Goal: Communication & Community: Answer question/provide support

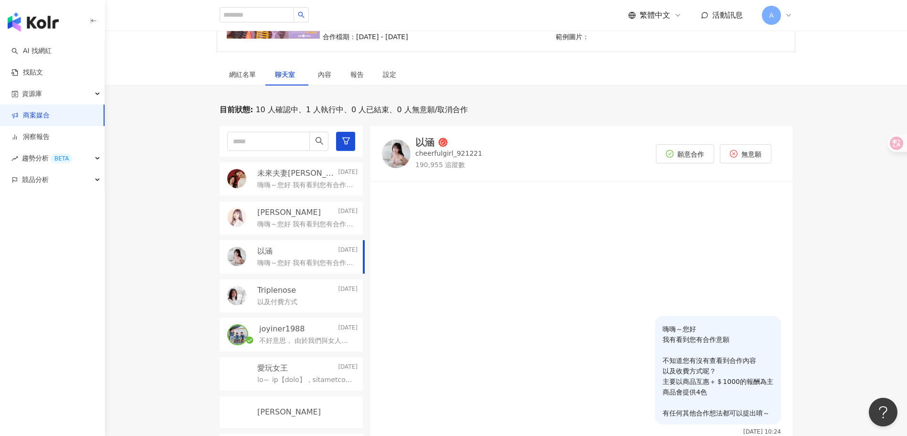
scroll to position [129, 0]
click at [309, 336] on p "不好意思， 由於我們與女人知己試用大隊的合作，是1個人2400含所有授權；不知道同樣的合作條件能不能以$3000元的方式與你合作呢？" at bounding box center [306, 341] width 95 height 10
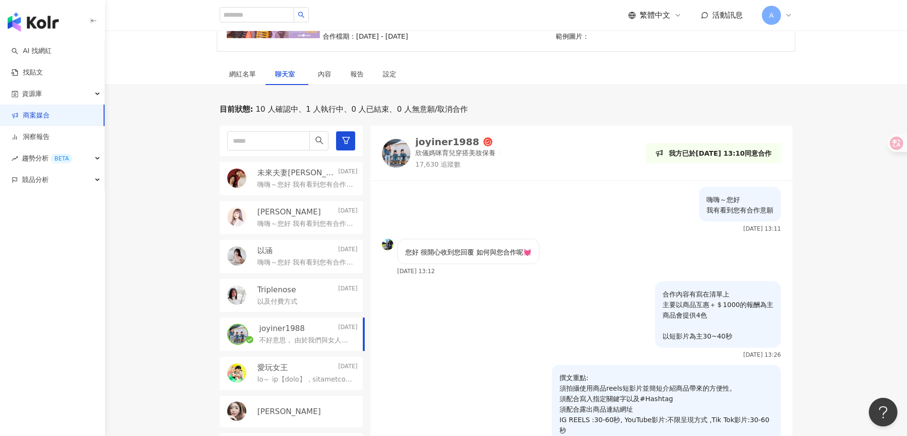
scroll to position [510, 0]
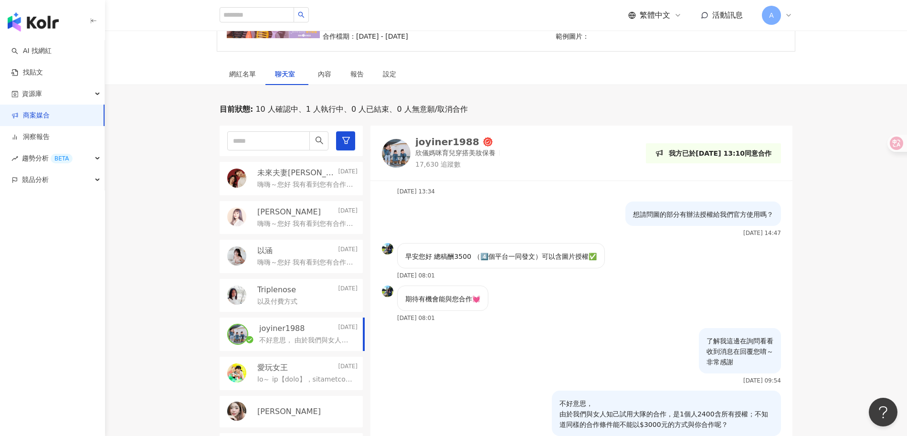
click at [294, 171] on p "未來夫妻[PERSON_NAME] & [PERSON_NAME]" at bounding box center [296, 173] width 79 height 11
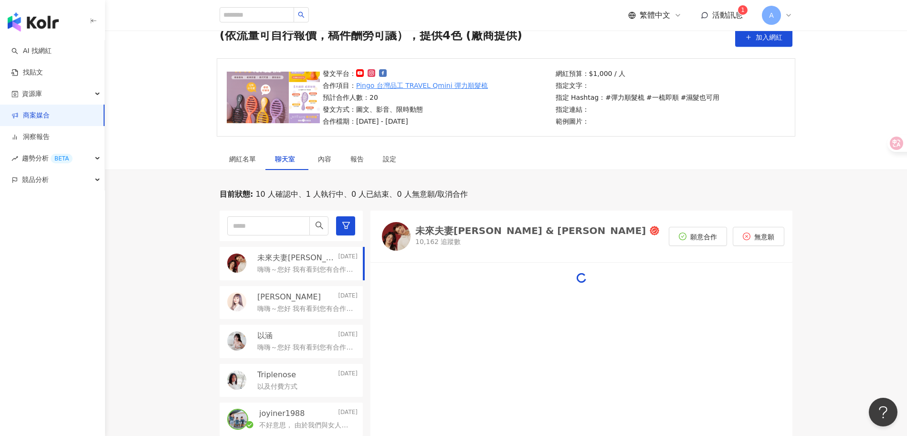
scroll to position [129, 0]
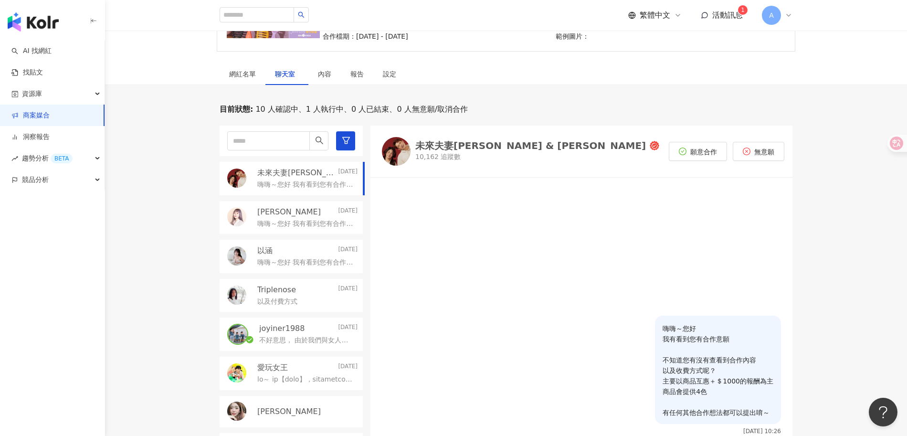
click at [539, 240] on div at bounding box center [582, 249] width 422 height 132
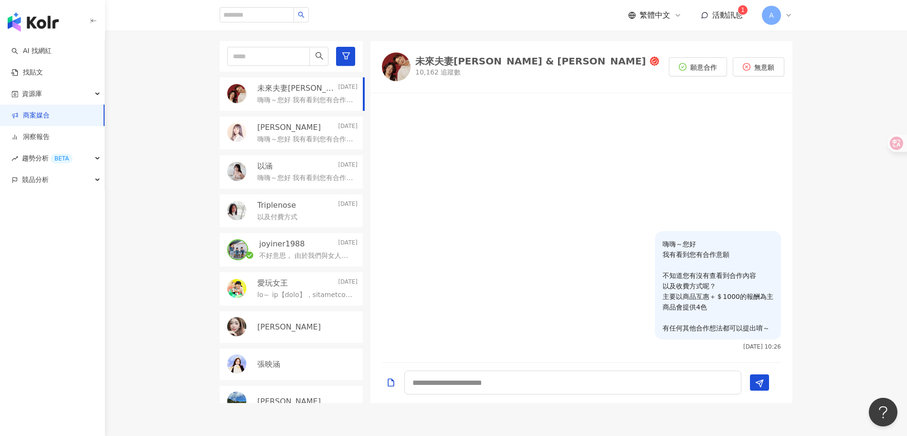
scroll to position [214, 0]
click at [309, 141] on p "嗨嗨～您好 我有看到您有合作意願 不知道您有沒有查看到合作內容 以及收費方式呢？ 主要以商品互惠＋＄1000的報酬為主 商品會提供4色 有任何其他合作想法都可…" at bounding box center [305, 139] width 96 height 10
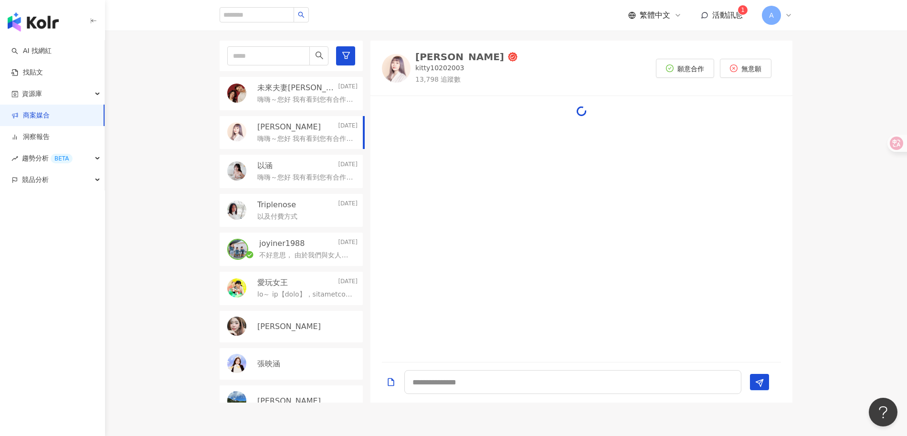
click at [309, 205] on div "Triplenose Today" at bounding box center [307, 205] width 100 height 11
click at [307, 249] on div "不好意思， 由於我們與女人知己試用大隊的合作，是1個人2400含所有授權；不知道同樣的合作條件能不能以$3000元的方式與你合作呢？" at bounding box center [308, 254] width 98 height 11
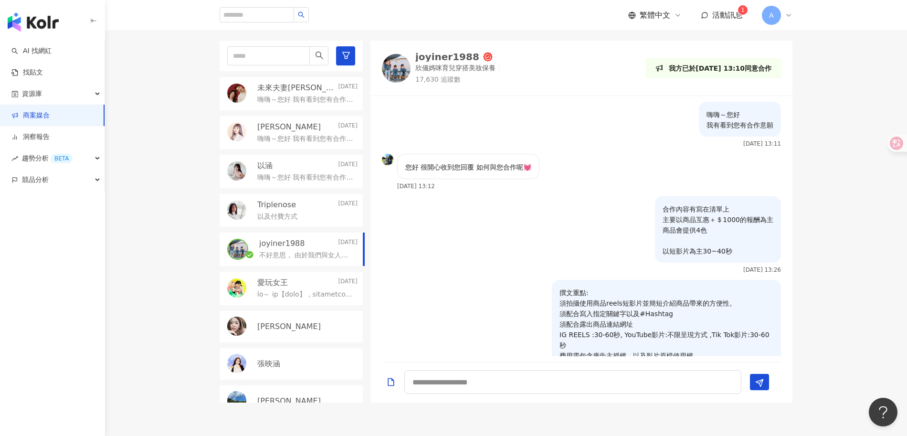
scroll to position [510, 0]
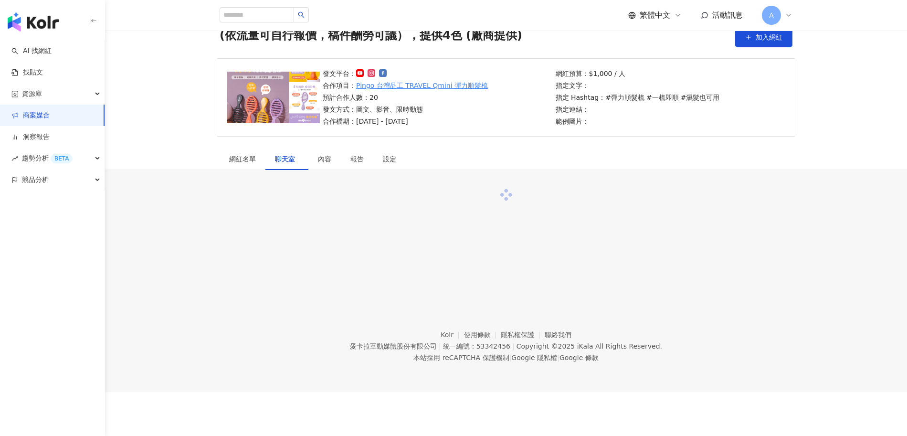
scroll to position [44, 0]
click at [723, 18] on span "活動訊息" at bounding box center [728, 15] width 31 height 9
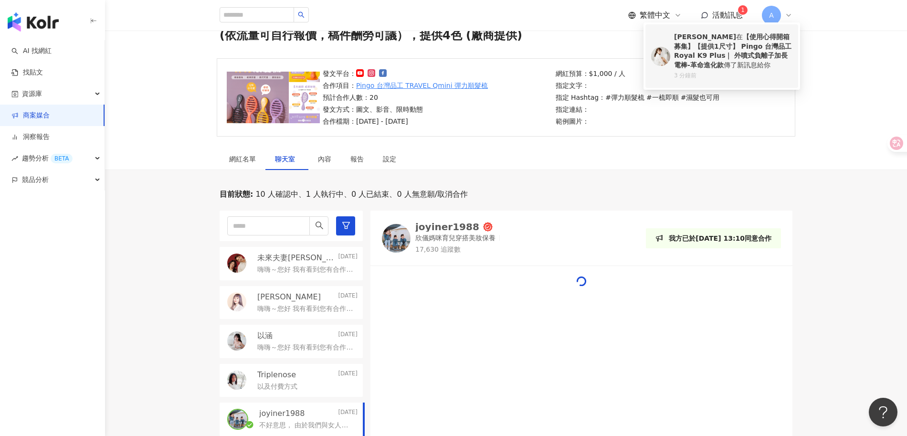
click at [738, 53] on b "【使用心得開箱募集】【提供1尺寸】 Pingo 台灣品工 Royal K9 Plus｜ 外噴式負離子加長電棒-革命進化款" at bounding box center [732, 51] width 117 height 36
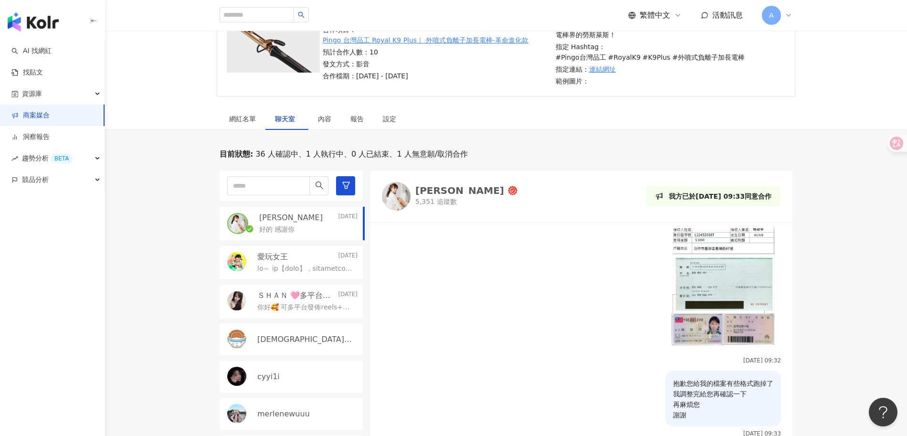
scroll to position [297, 0]
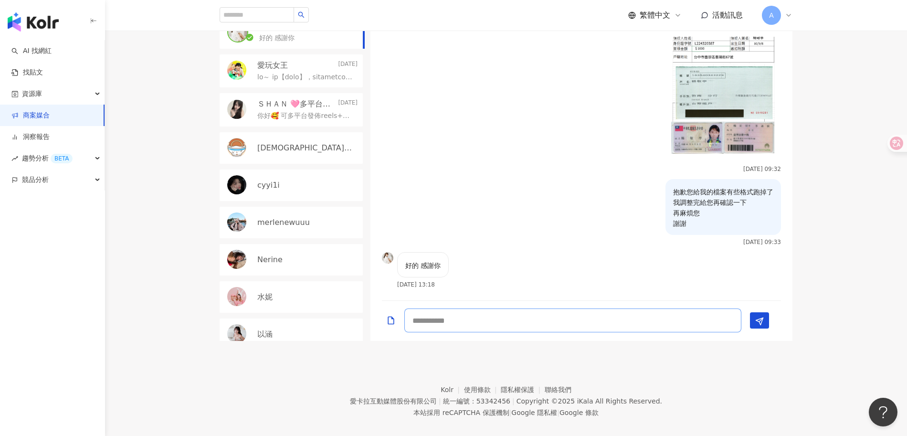
click at [693, 312] on textarea at bounding box center [572, 321] width 337 height 24
click at [660, 309] on textarea at bounding box center [572, 321] width 337 height 24
type textarea "*"
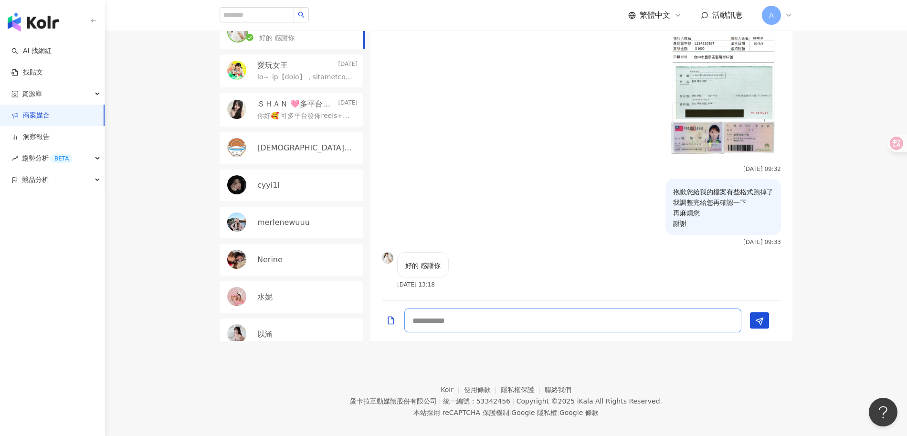
type textarea "*"
type textarea "**********"
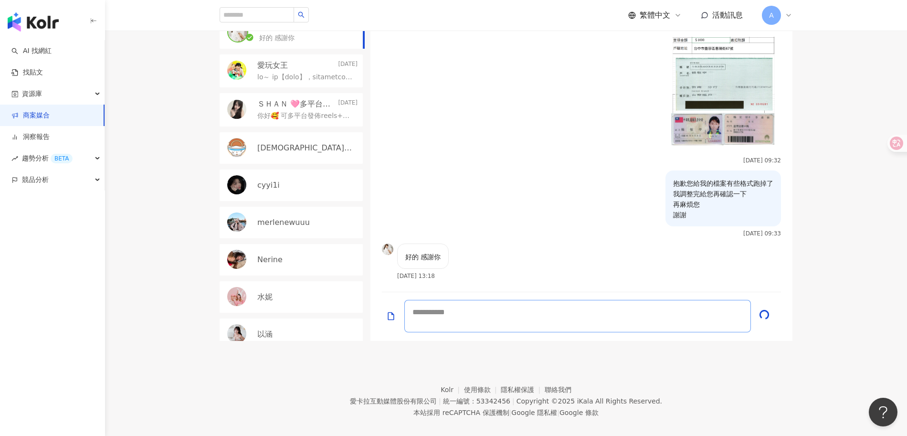
scroll to position [1257, 0]
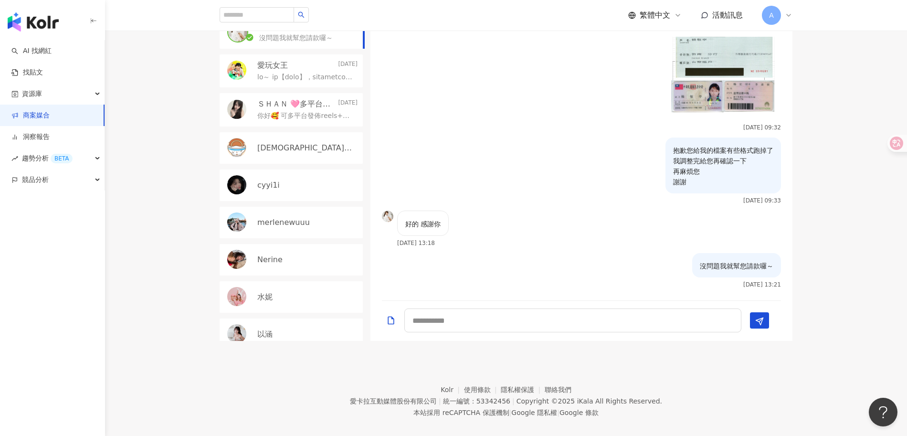
click at [576, 253] on div "沒問題我就幫您請款囉～ 2025/9/8 13:21" at bounding box center [582, 274] width 422 height 42
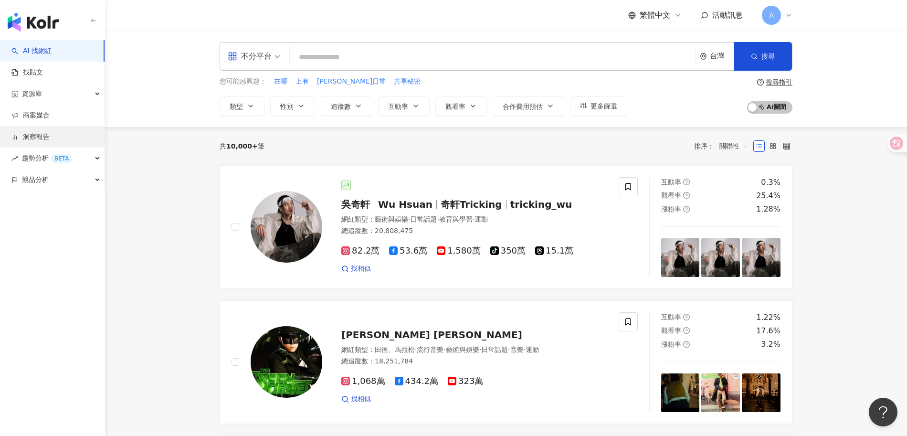
click at [49, 134] on link "洞察報告" at bounding box center [30, 137] width 38 height 10
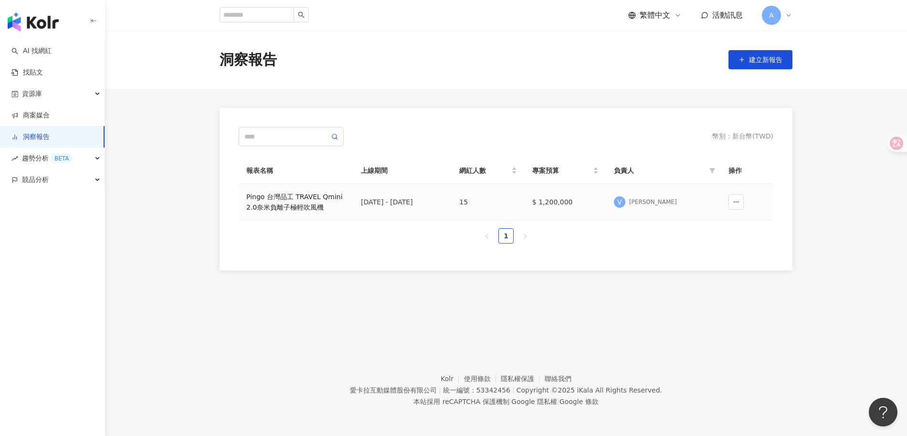
click at [298, 199] on div "Pingo 台灣品工 TRAVEL Qmini 2.0奈米負離子極輕吹風機" at bounding box center [295, 202] width 99 height 21
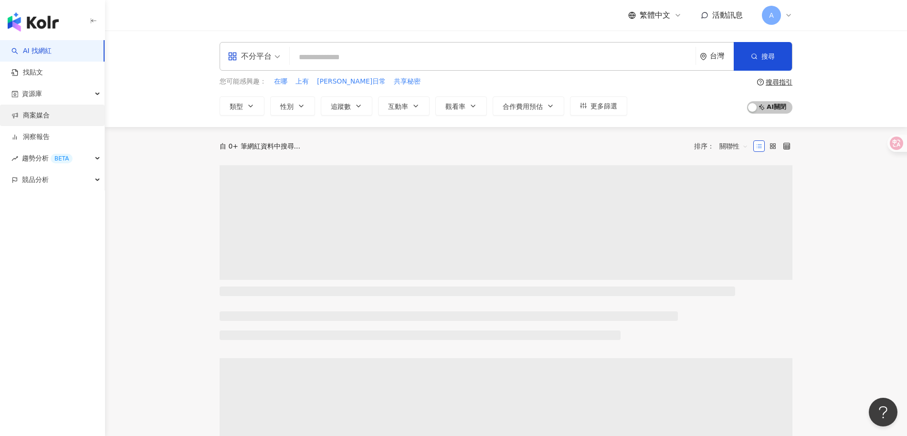
click at [50, 117] on link "商案媒合" at bounding box center [30, 116] width 38 height 10
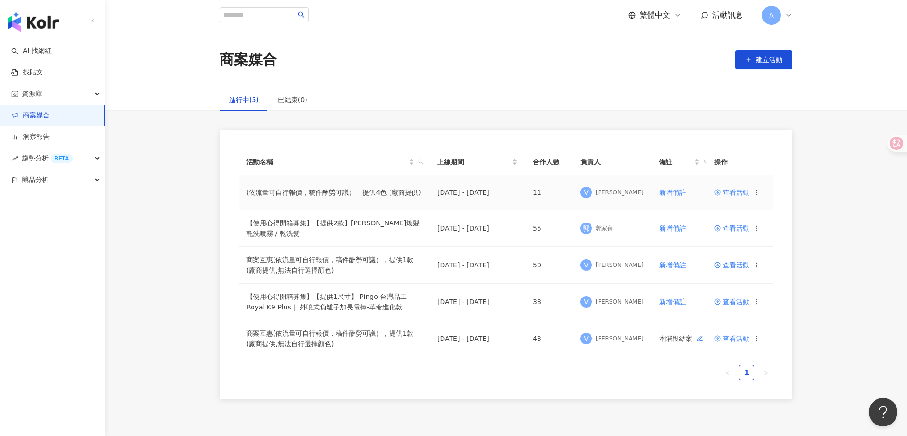
click at [734, 191] on span "查看活動" at bounding box center [731, 192] width 35 height 7
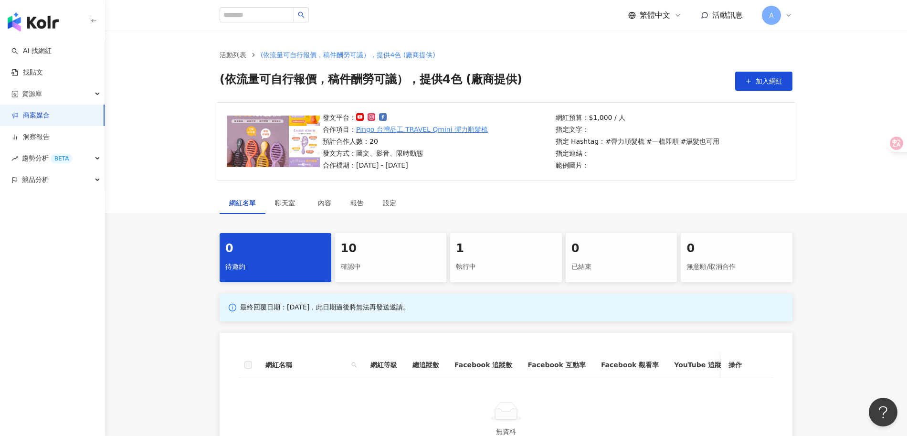
click at [359, 264] on div "確認中" at bounding box center [391, 267] width 100 height 16
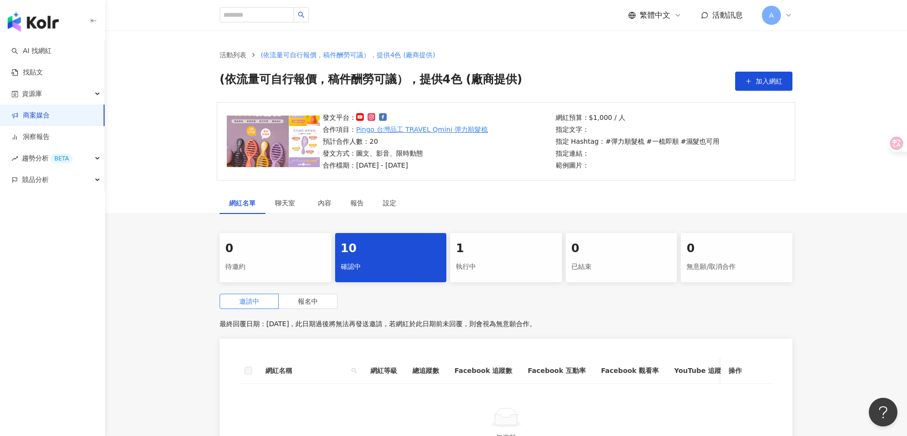
scroll to position [162, 0]
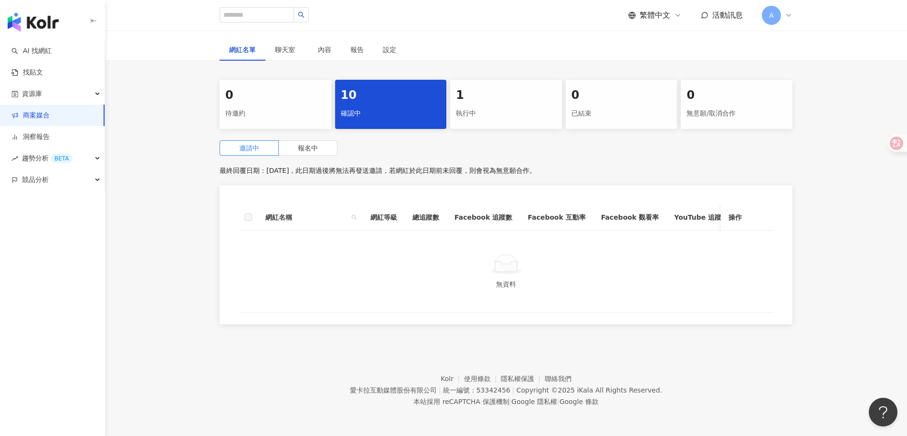
click at [46, 119] on link "商案媒合" at bounding box center [30, 116] width 38 height 10
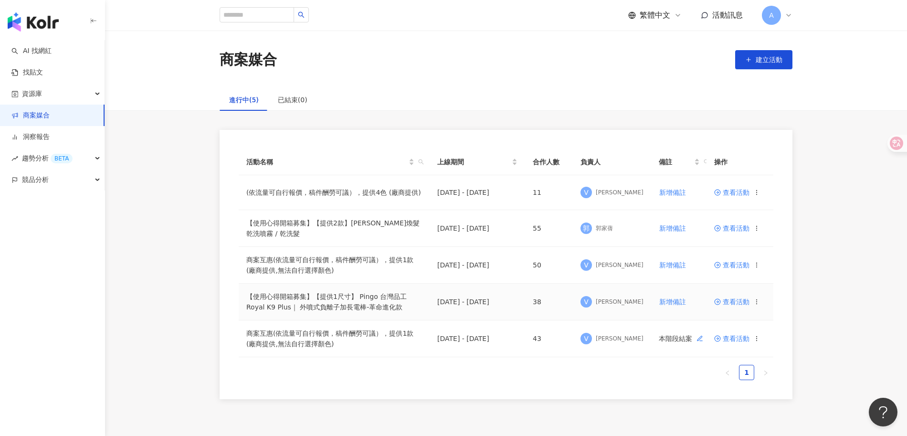
click at [732, 301] on span "查看活動" at bounding box center [731, 301] width 35 height 7
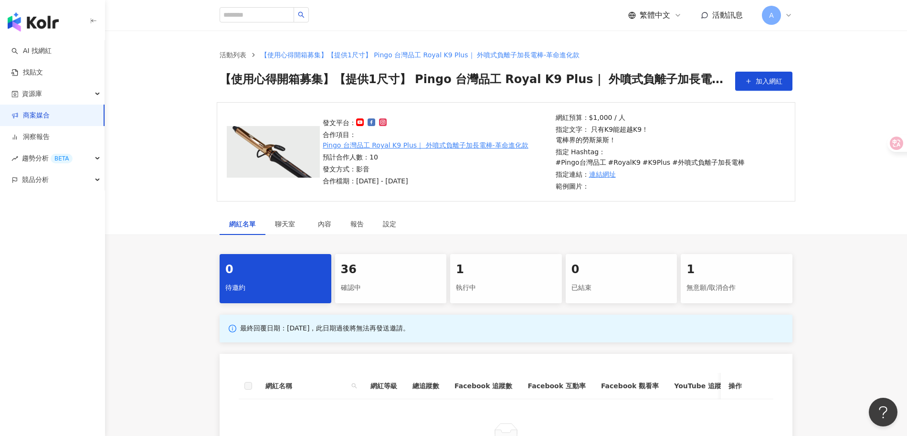
click at [379, 265] on div "36" at bounding box center [391, 270] width 100 height 16
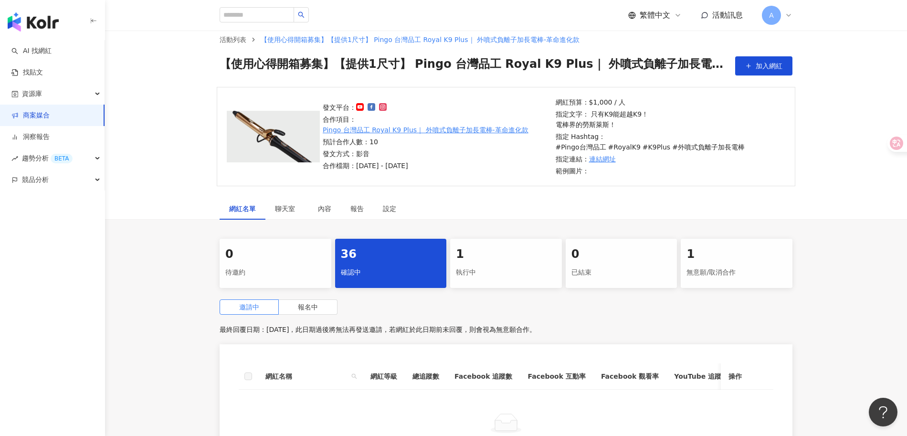
scroll to position [16, 0]
click at [319, 310] on div "邀請中 報名中 最終回覆日期：2025/12/31，此日期過後將無法再發送邀請，若網紅於此日期前未回覆，則會視為無意願合作。 網紅名稱 網紅等級 總追蹤數 F…" at bounding box center [506, 394] width 573 height 190
click at [321, 299] on label "報名中" at bounding box center [308, 306] width 59 height 15
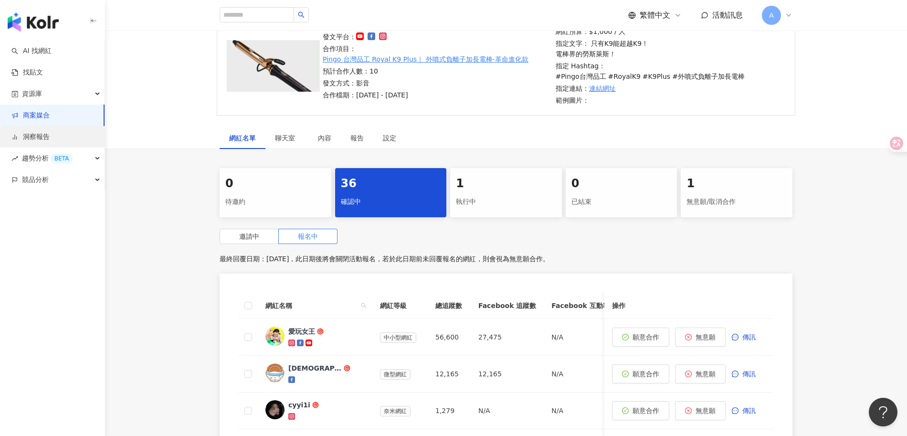
scroll to position [85, 0]
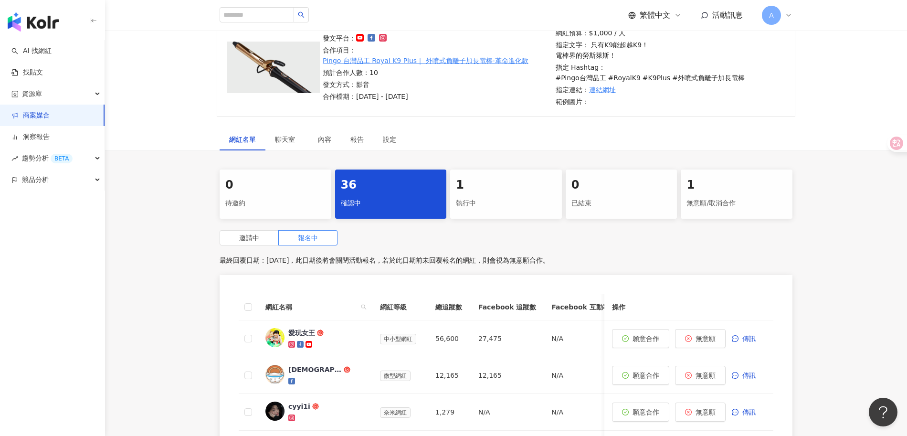
click at [43, 119] on link "商案媒合" at bounding box center [30, 116] width 38 height 10
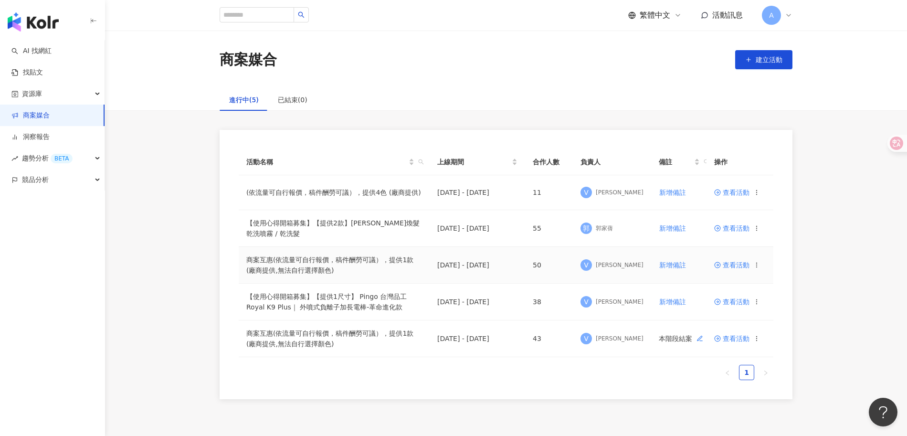
click at [730, 267] on span "查看活動" at bounding box center [731, 265] width 35 height 7
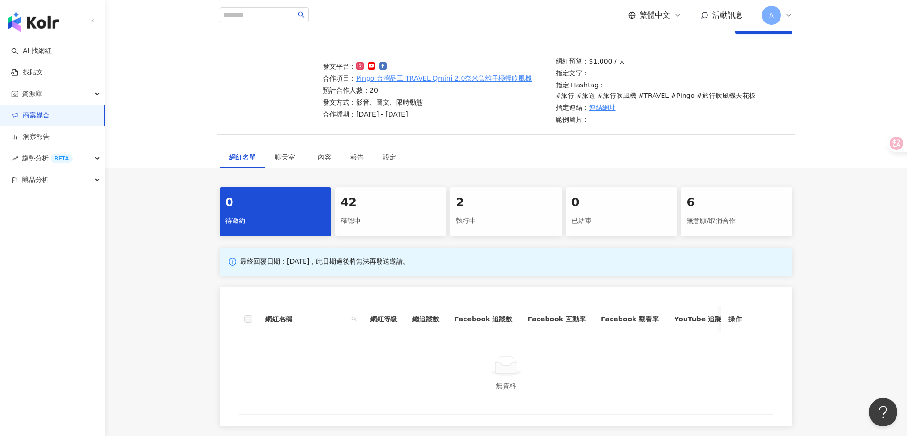
scroll to position [57, 0]
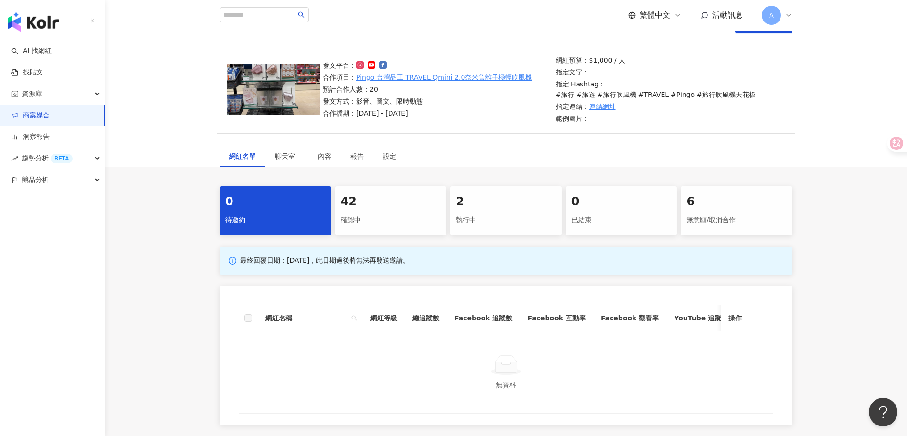
click at [426, 194] on div "42" at bounding box center [391, 202] width 100 height 16
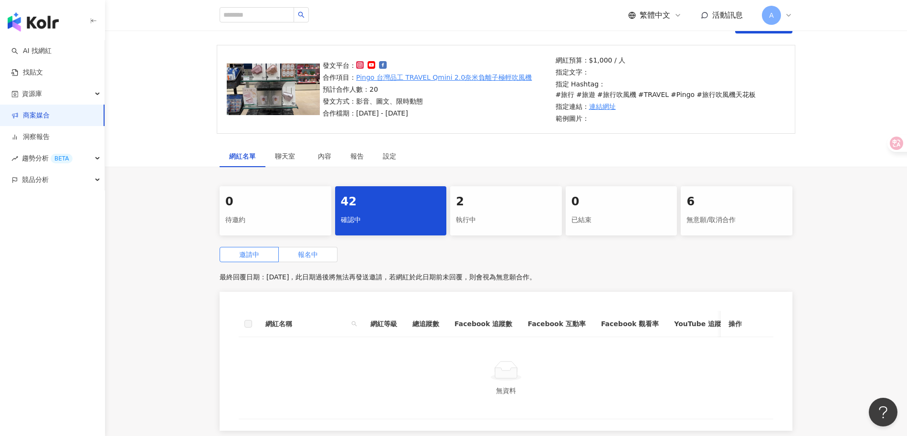
click at [325, 254] on label "報名中" at bounding box center [308, 254] width 59 height 15
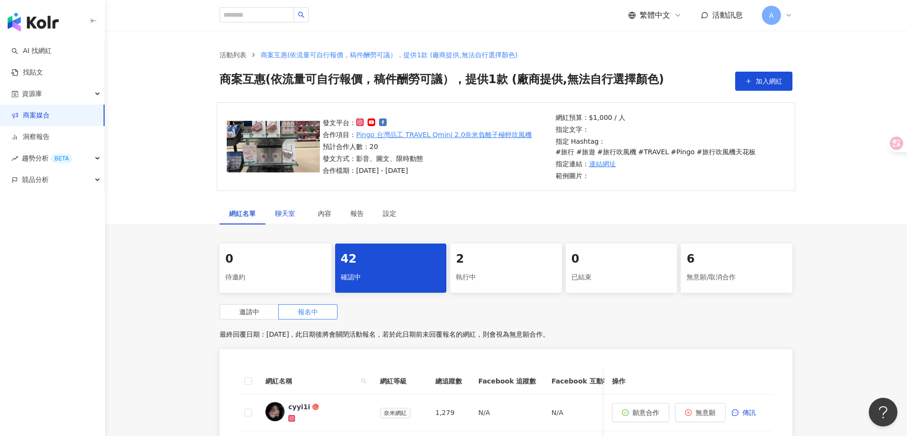
click at [291, 218] on div "聊天室" at bounding box center [287, 213] width 24 height 11
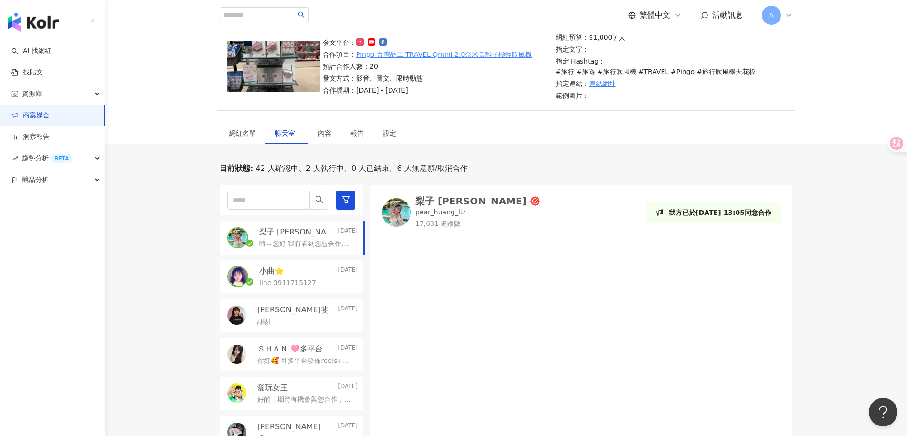
scroll to position [81, 0]
click at [313, 239] on p "嗨～您好 我有看到您想合作旅行吹風機的商案" at bounding box center [306, 244] width 95 height 10
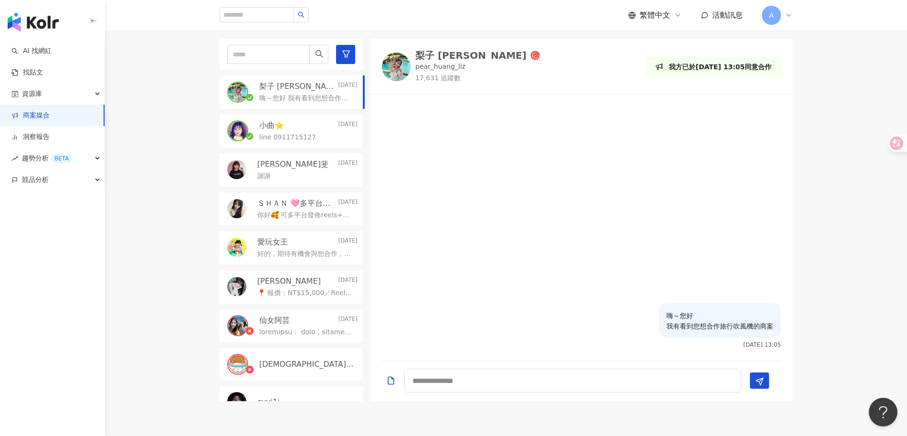
scroll to position [227, 0]
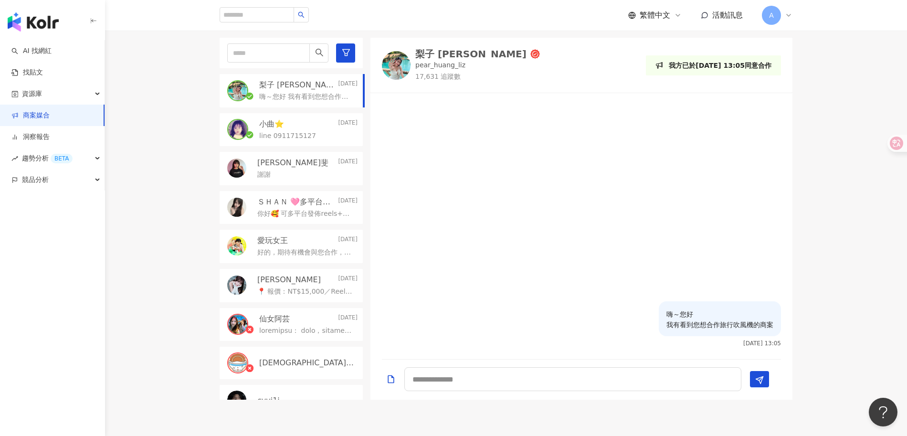
click at [441, 54] on div "梨子 liz" at bounding box center [470, 54] width 111 height 10
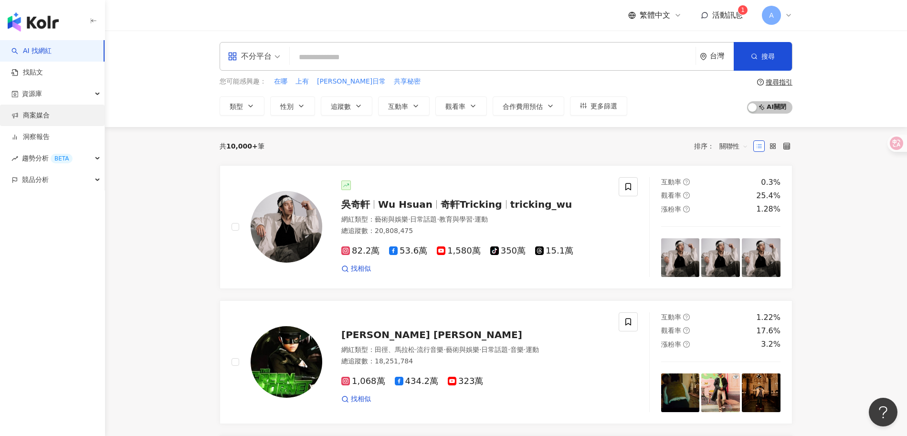
click at [44, 113] on link "商案媒合" at bounding box center [30, 116] width 38 height 10
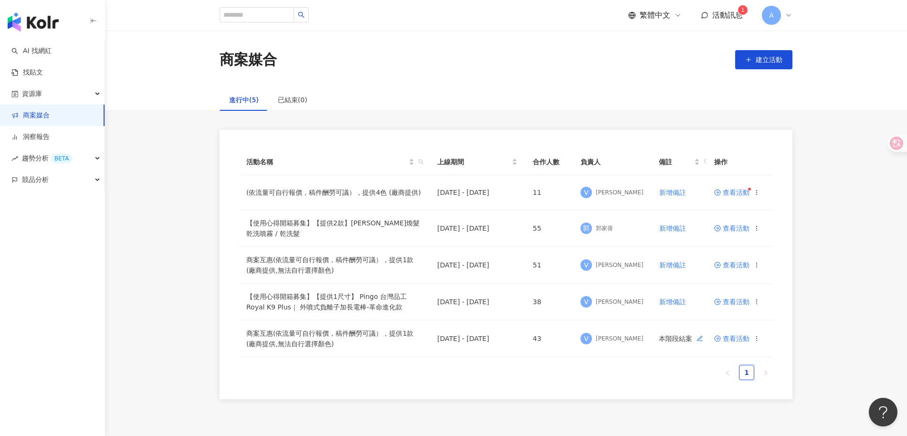
click at [711, 12] on div "活動訊息 1" at bounding box center [722, 15] width 42 height 11
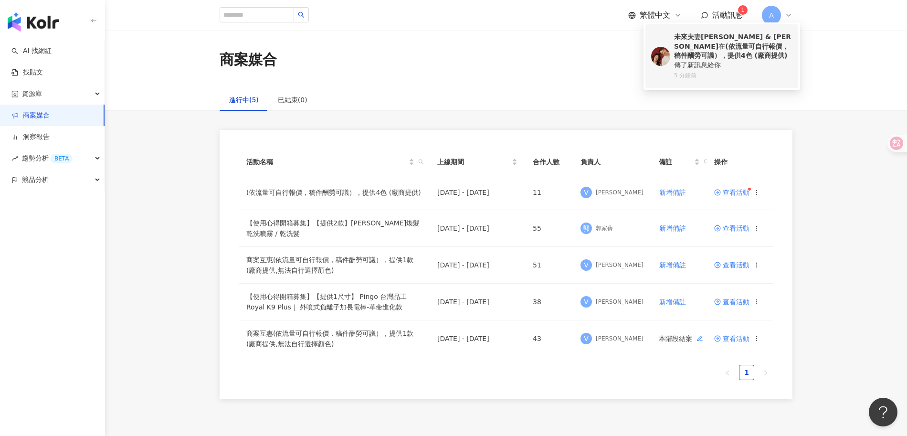
click at [719, 52] on div "未來夫妻[PERSON_NAME] & [PERSON_NAME] 在 (依流量可自行報價，稿件酬勞可議），提供4色 (廠商提供) 傳了新訊息給你" at bounding box center [733, 50] width 118 height 37
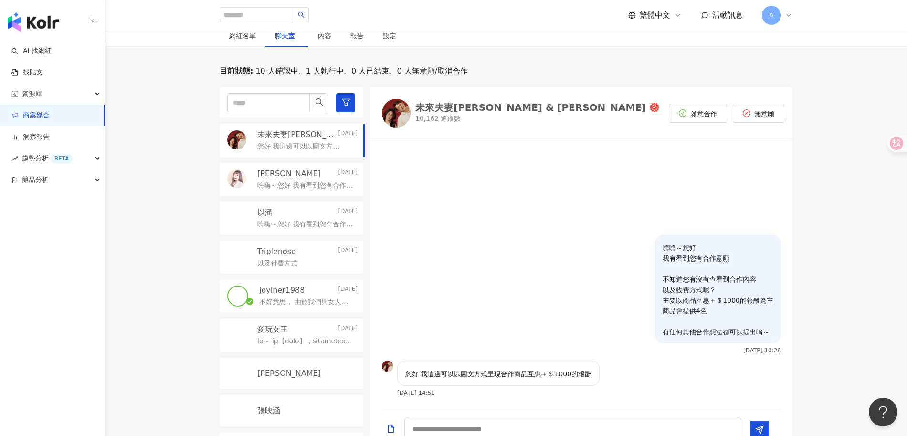
scroll to position [286, 0]
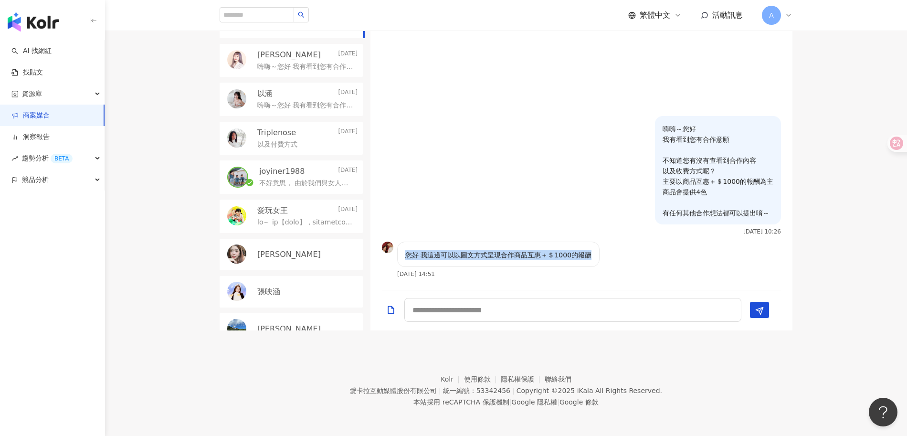
drag, startPoint x: 406, startPoint y: 255, endPoint x: 612, endPoint y: 259, distance: 205.9
click at [606, 258] on div "您好 我這邊可以以圖文方式呈現合作商品互惠＋＄1000的報酬 [DATE] 14:51" at bounding box center [582, 263] width 422 height 43
click at [638, 264] on div "您好 我這邊可以以圖文方式呈現合作商品互惠＋＄1000的報酬 [DATE] 14:51" at bounding box center [582, 263] width 422 height 43
click at [553, 314] on textarea at bounding box center [572, 310] width 337 height 24
drag, startPoint x: 489, startPoint y: 256, endPoint x: 591, endPoint y: 256, distance: 102.2
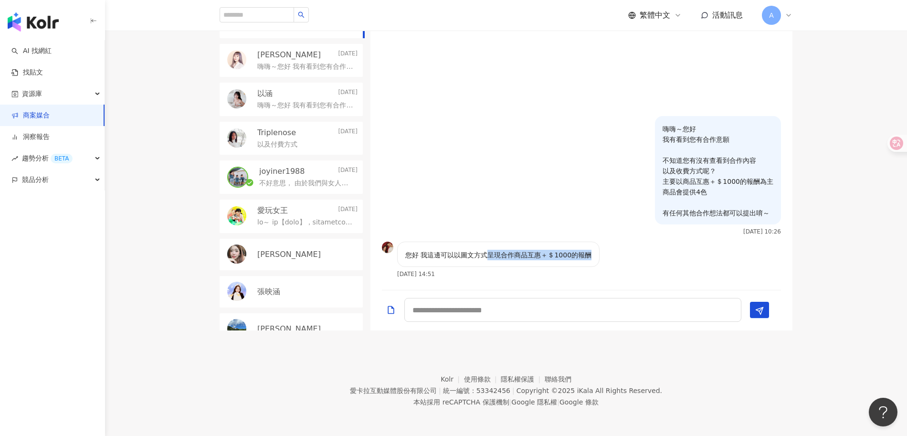
click at [591, 256] on div "您好 我這邊可以以圖文方式呈現合作商品互惠＋＄1000的報酬" at bounding box center [498, 254] width 202 height 25
click at [630, 269] on div "您好 我這邊可以以圖文方式呈現合作商品互惠＋＄1000的報酬 2025/9/8 14:51" at bounding box center [582, 263] width 422 height 43
click at [478, 313] on textarea at bounding box center [572, 310] width 337 height 24
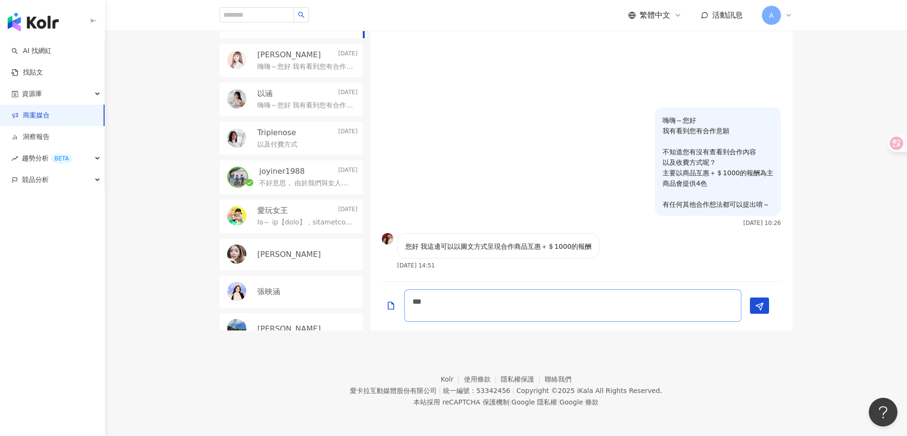
scroll to position [0, 0]
type textarea "**********"
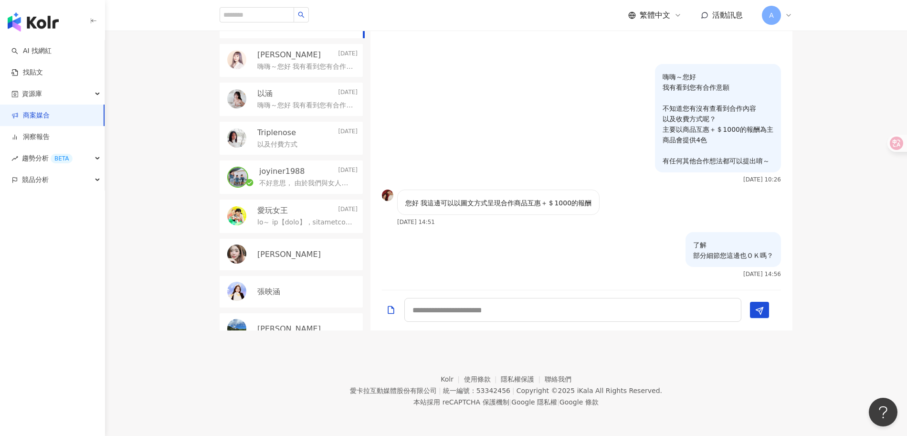
click at [258, 173] on div "joyiner1988 Today 不好意思， 由於我們與女人知己試用大隊的合作，是1個人2400含所有授權；不知道同樣的合作條件能不能以$3000元的方式與…" at bounding box center [291, 176] width 143 height 33
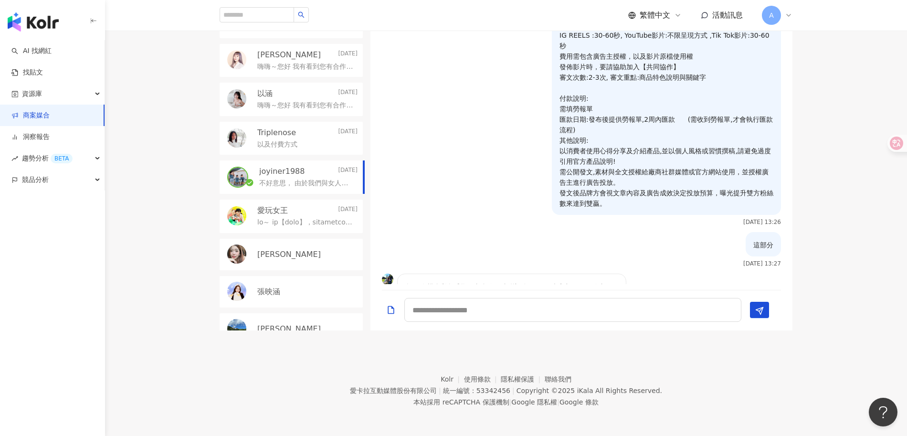
scroll to position [224, 0]
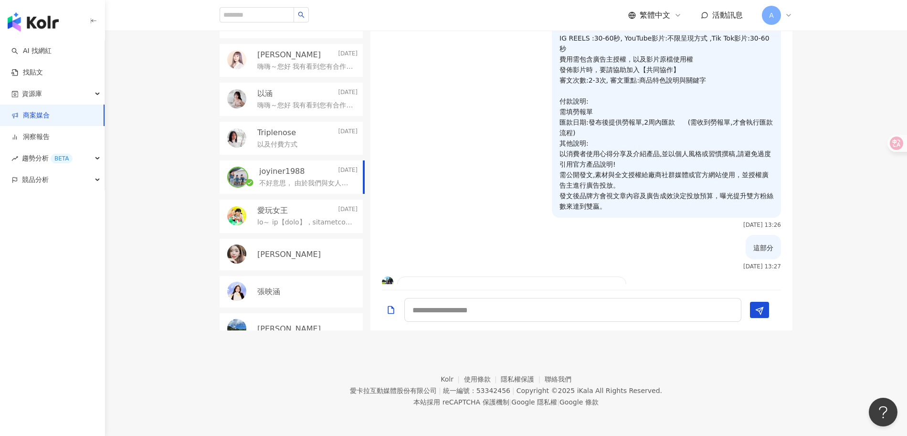
drag, startPoint x: 553, startPoint y: 90, endPoint x: 668, endPoint y: 167, distance: 138.0
click at [668, 167] on p "撰文重點: 須拍攝使用商品reels短影片並簡短介紹商品帶來的方便性。 須配合寫入指定關鍵字以及#Hashtag 須配合露出商品連結網址 IG REELS :…" at bounding box center [667, 101] width 214 height 221
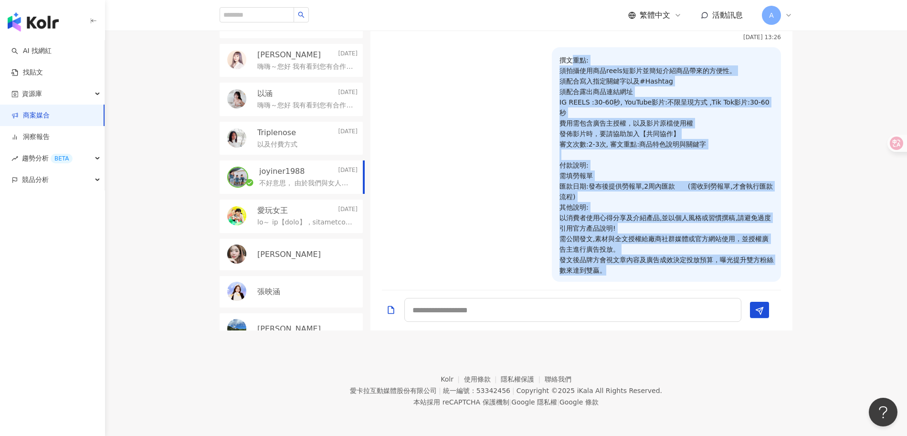
scroll to position [153, 0]
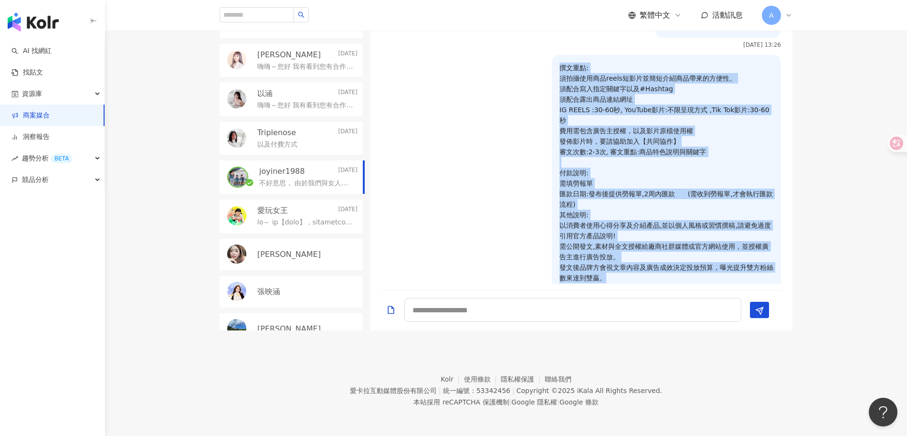
drag, startPoint x: 603, startPoint y: 192, endPoint x: 547, endPoint y: 67, distance: 136.6
click at [552, 67] on div "撰文重點: 須拍攝使用商品reels短影片並簡短介紹商品帶來的方便性。 須配合寫入指定關鍵字以及#Hashtag 須配合露出商品連結網址 IG REELS :…" at bounding box center [666, 172] width 229 height 234
copy p "撰文重點: 須拍攝使用商品reels短影片並簡短介紹商品帶來的方便性。 須配合寫入指定關鍵字以及#Hashtag 須配合露出商品連結網址 IG REELS :…"
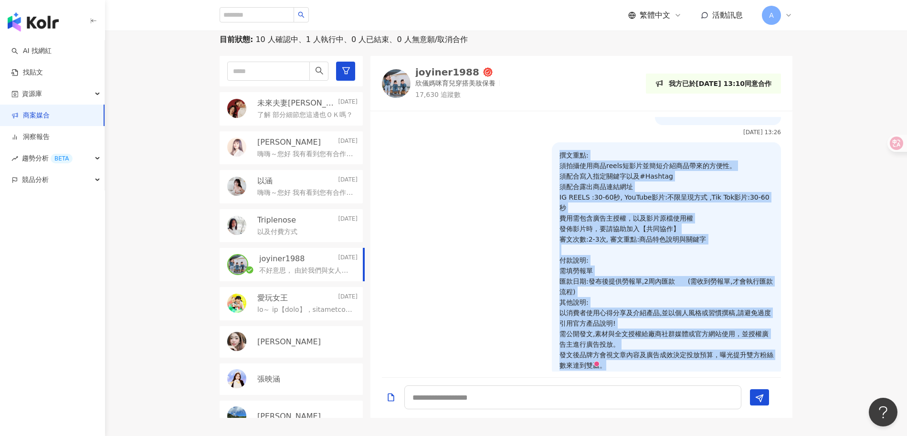
scroll to position [198, 0]
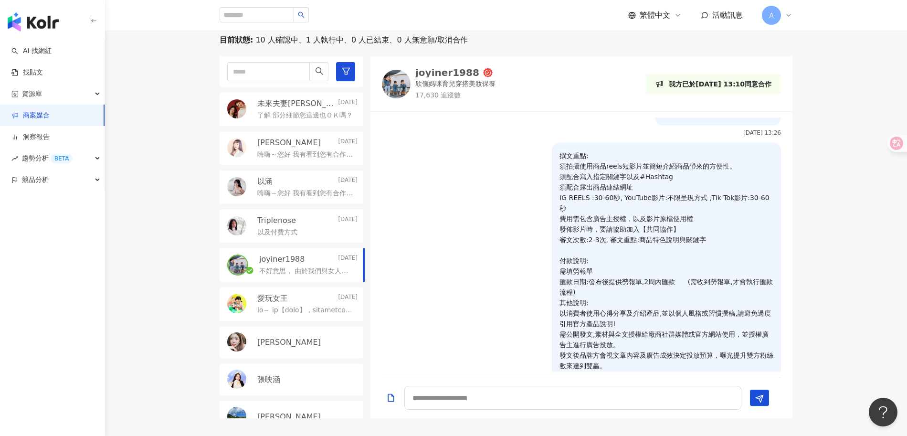
click at [290, 109] on div "了解 部分細節您這邊也ＯＫ嗎？" at bounding box center [307, 114] width 100 height 11
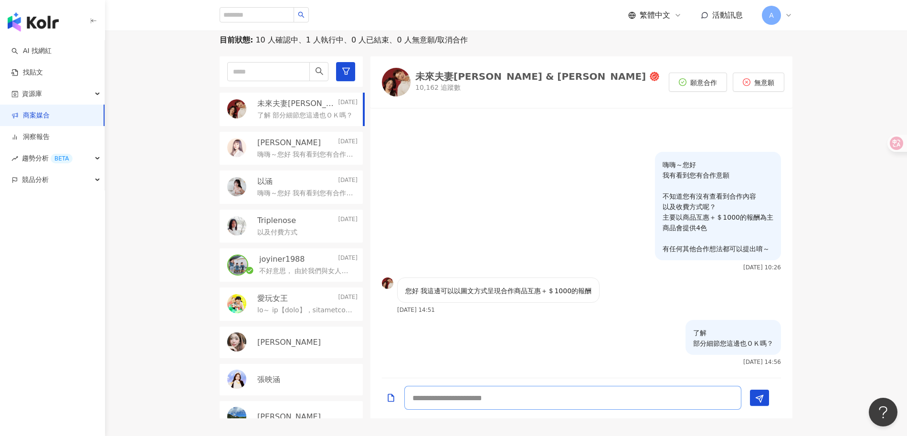
click at [561, 395] on textarea at bounding box center [572, 398] width 337 height 24
paste textarea "**********"
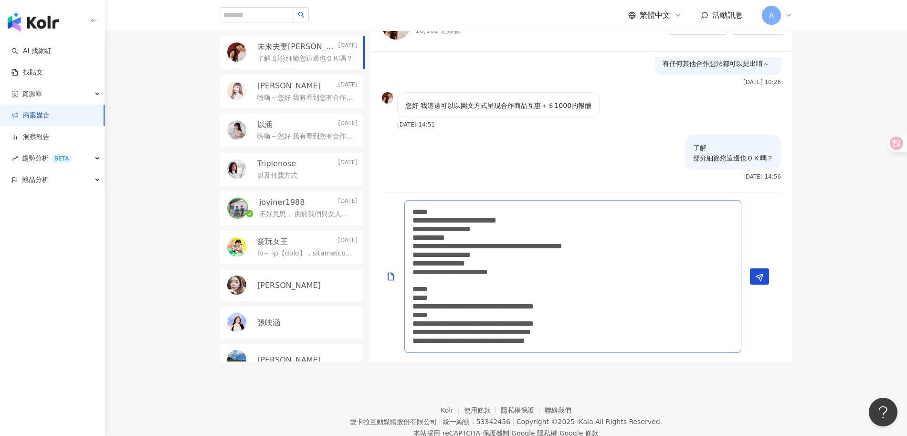
scroll to position [255, 0]
click at [461, 316] on textarea "**********" at bounding box center [572, 276] width 337 height 153
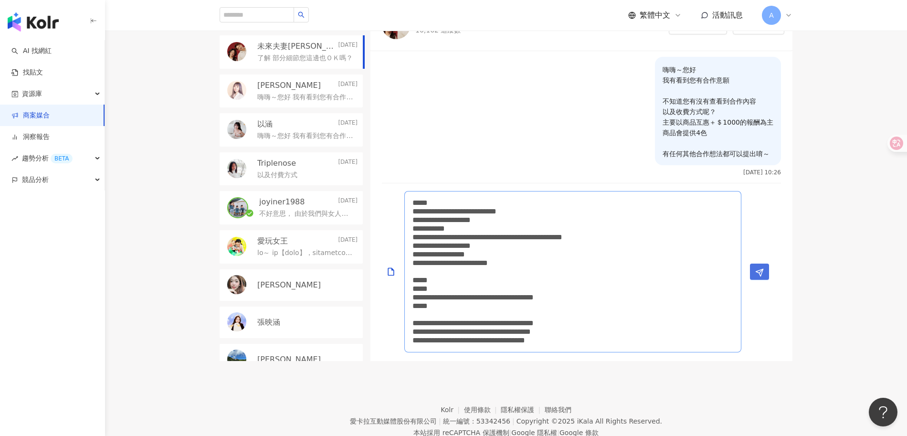
type textarea "**********"
click at [759, 271] on icon "Send" at bounding box center [760, 272] width 9 height 9
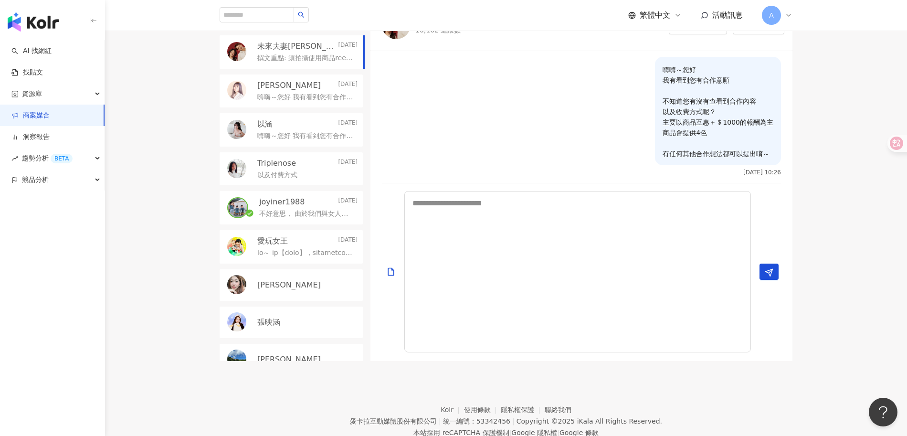
scroll to position [213, 0]
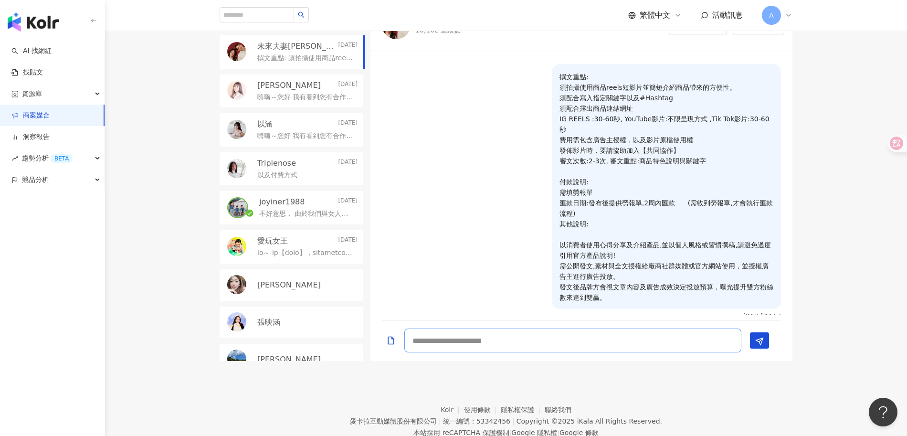
click at [603, 341] on textarea at bounding box center [572, 341] width 337 height 24
type textarea "*"
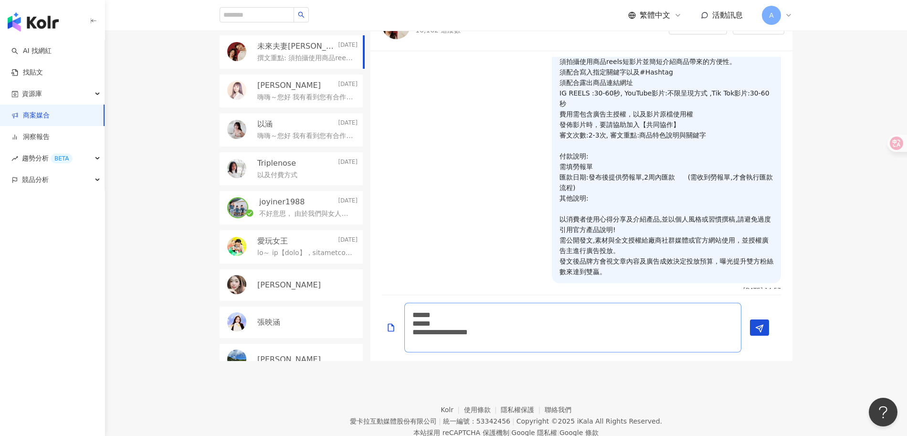
scroll to position [230, 0]
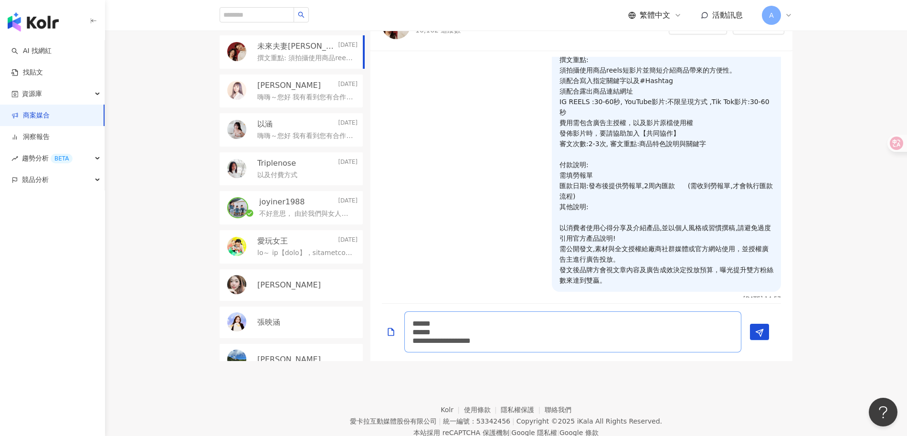
type textarea "**********"
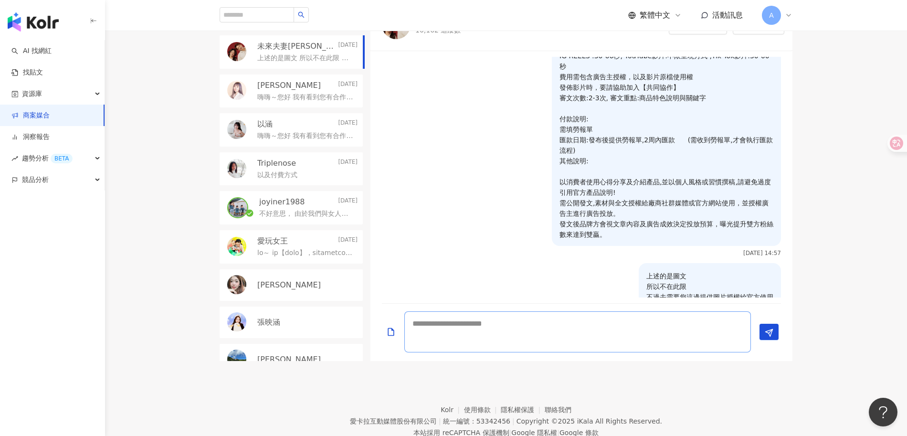
type textarea "*"
click at [842, 235] on div "目前狀態 : 10 人確認中、1 人執行中、0 人已結束、0 人無意願/取消合作 未來夫妻Monica & Kim Today 上述的是圖文 所以不在此限 不…" at bounding box center [506, 169] width 802 height 383
click at [442, 155] on div "撰文重點: 須拍攝使用商品reels短影片並簡短介紹商品帶來的方便性。 須配合寫入指定關鍵字以及#Hashtag 須配合露出商品連結網址 IG REELS :…" at bounding box center [582, 132] width 422 height 262
click at [6, 265] on div "AI 找網紅 找貼文 資源庫 商案媒合 洞察報告 趨勢分析 BETA 競品分析" at bounding box center [52, 238] width 105 height 396
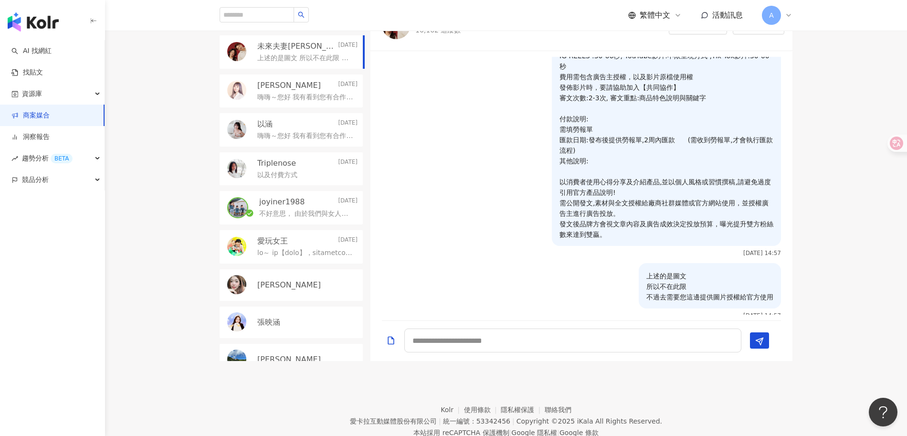
click at [50, 115] on link "商案媒合" at bounding box center [30, 116] width 38 height 10
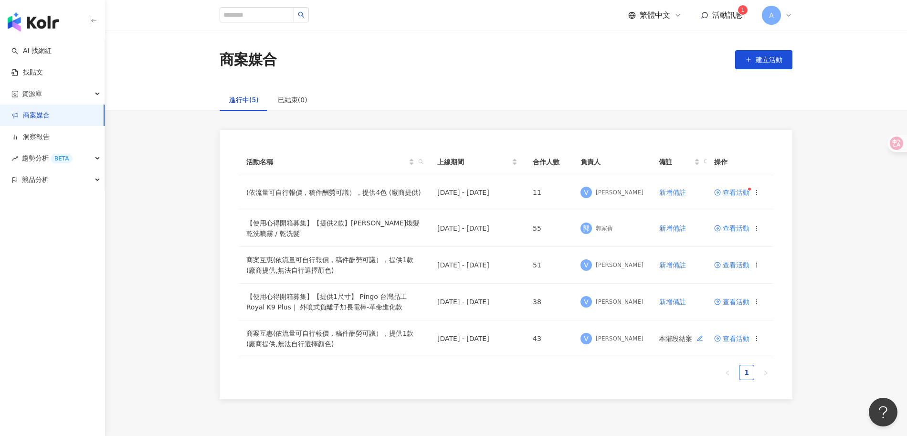
click at [718, 5] on div "繁體中文 活動訊息 1 A" at bounding box center [506, 15] width 573 height 31
click at [721, 14] on span "活動訊息" at bounding box center [728, 15] width 31 height 9
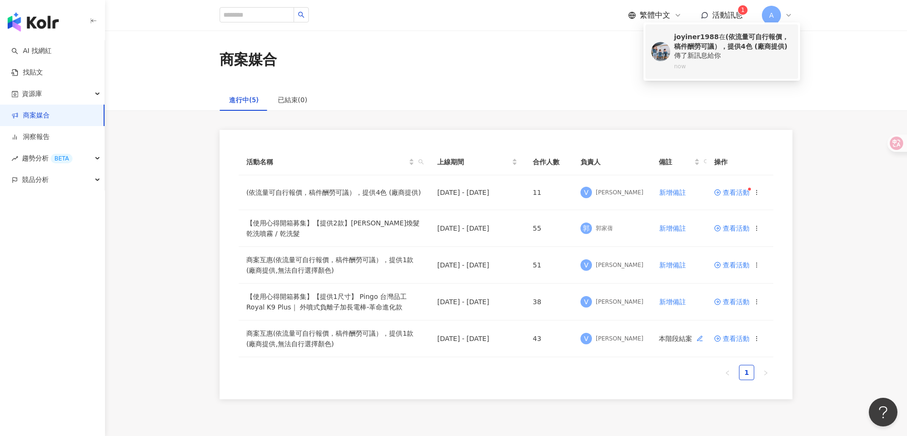
click at [708, 46] on b "(依流量可自行報價，稿件酬勞可議），提供4色 (廠商提供)" at bounding box center [731, 41] width 115 height 17
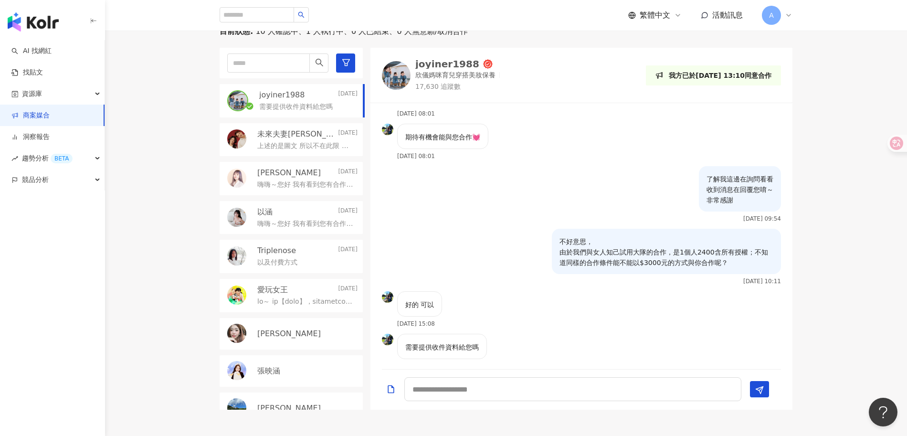
scroll to position [594, 0]
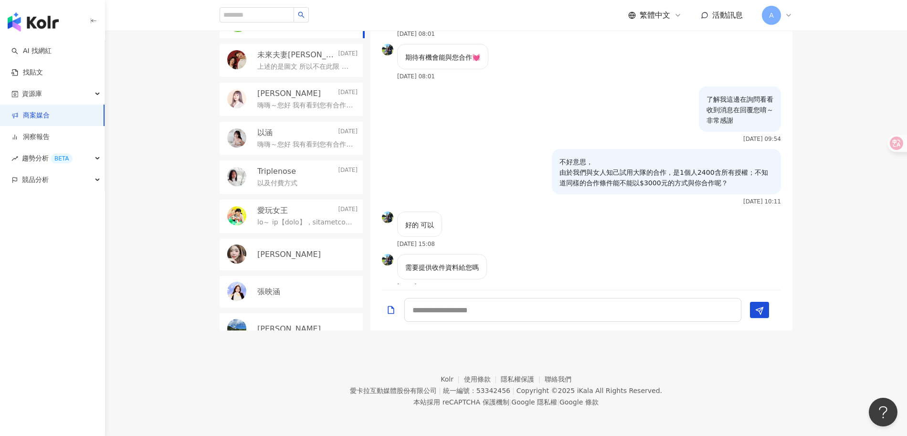
click at [544, 293] on div at bounding box center [582, 310] width 422 height 40
click at [520, 317] on textarea at bounding box center [572, 310] width 337 height 24
click at [523, 325] on div at bounding box center [582, 310] width 422 height 40
click at [494, 311] on textarea at bounding box center [572, 310] width 337 height 24
type textarea "*"
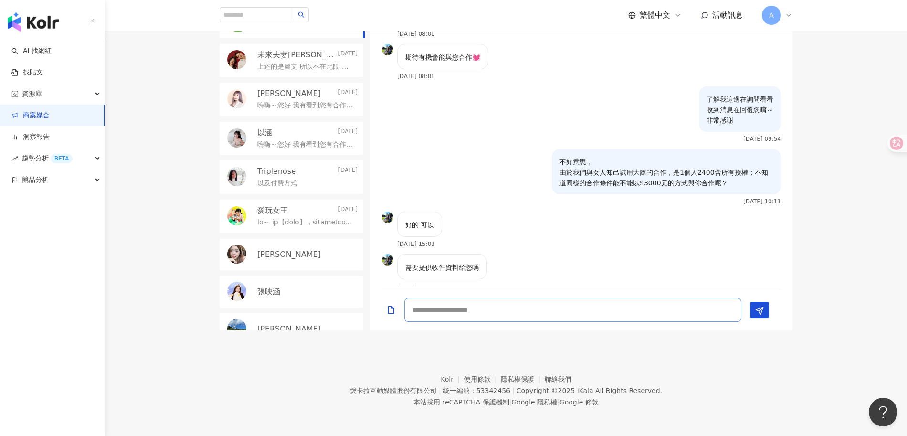
type textarea "*"
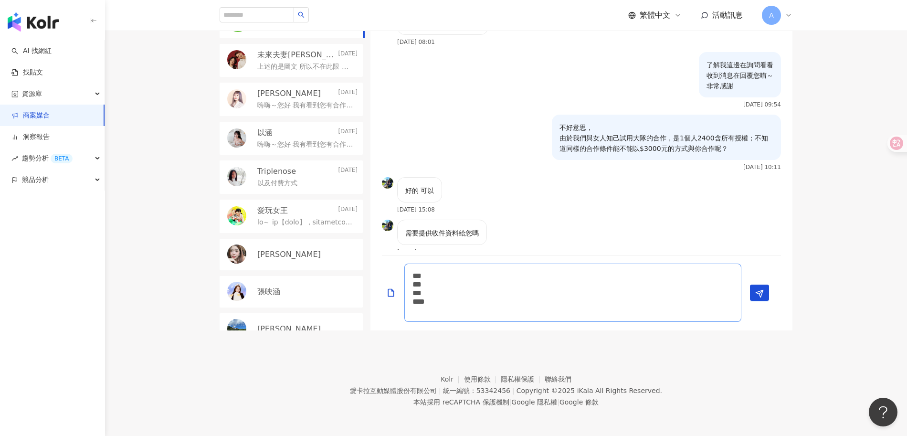
scroll to position [0, 0]
type textarea "*** *** *** *** *****"
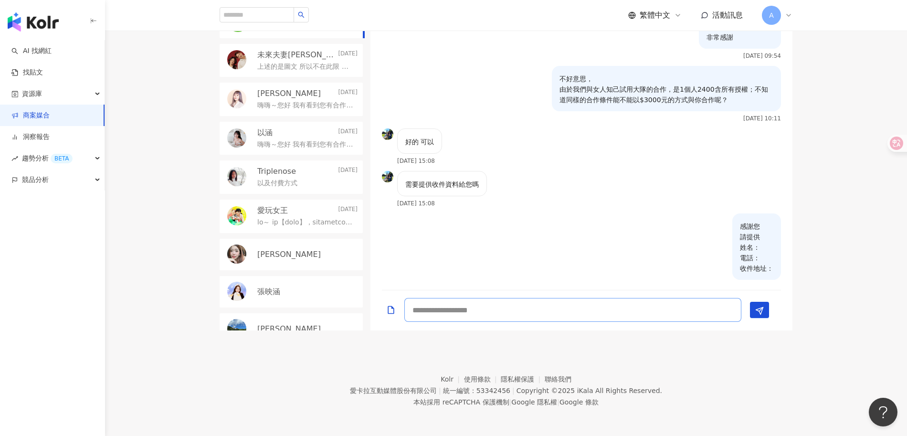
type textarea "*"
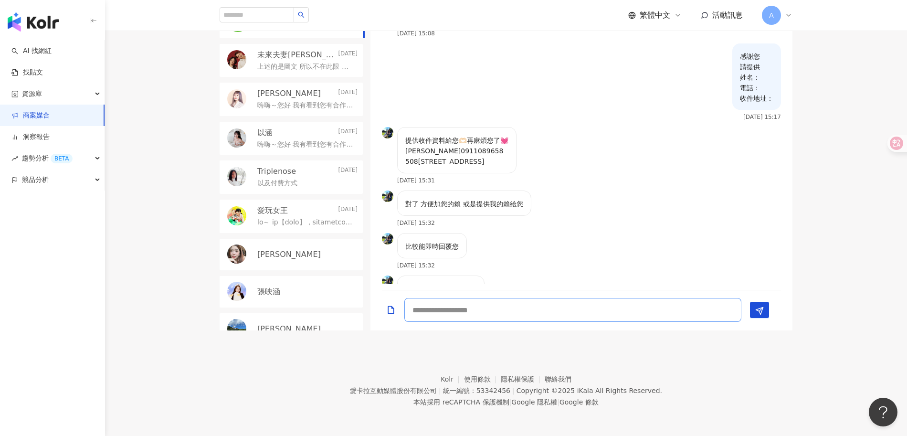
scroll to position [909, 0]
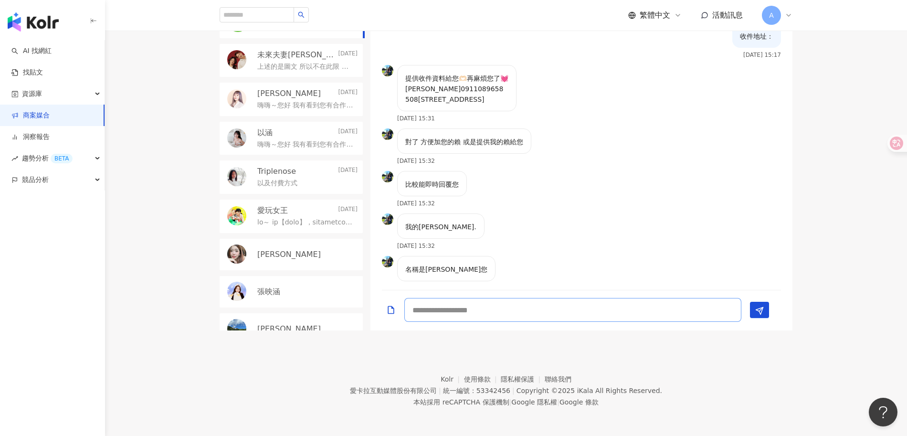
click at [492, 305] on textarea at bounding box center [572, 310] width 337 height 24
click at [491, 313] on textarea at bounding box center [572, 310] width 337 height 24
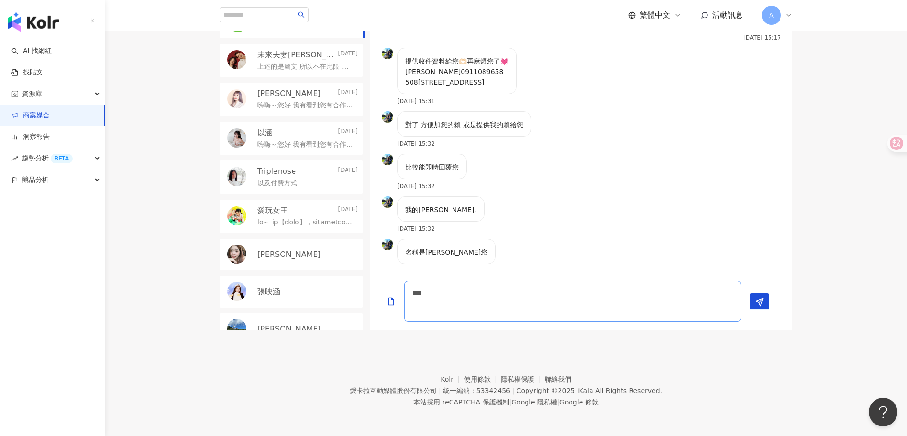
scroll to position [0, 0]
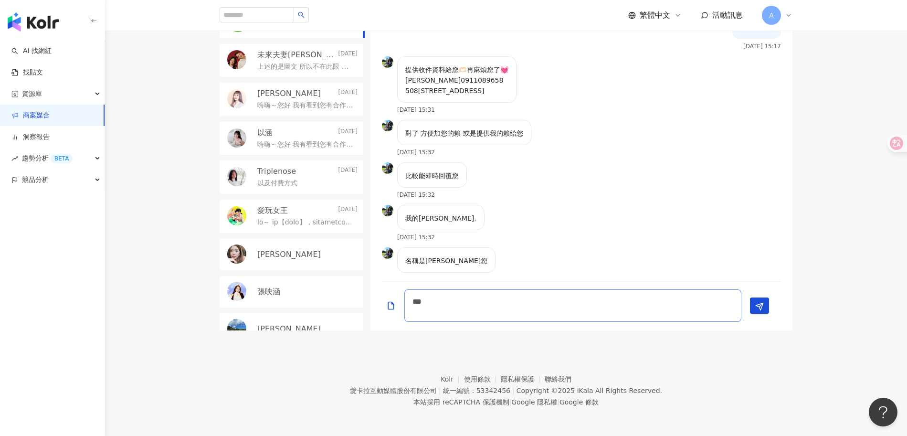
type textarea "**"
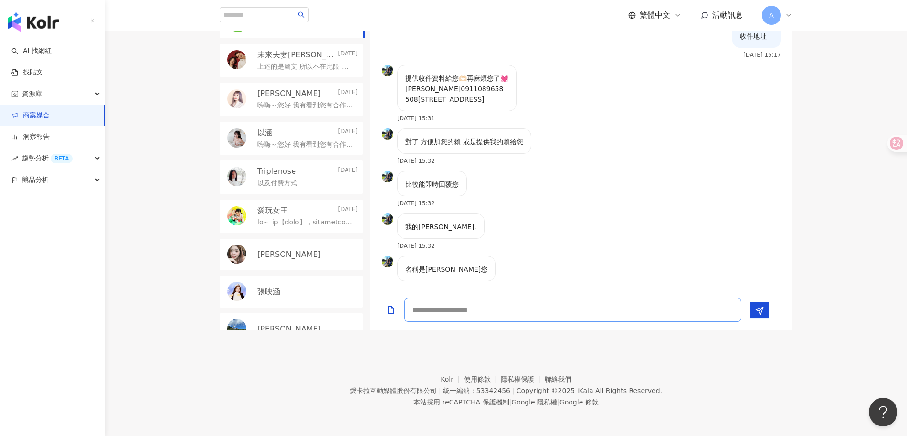
scroll to position [951, 0]
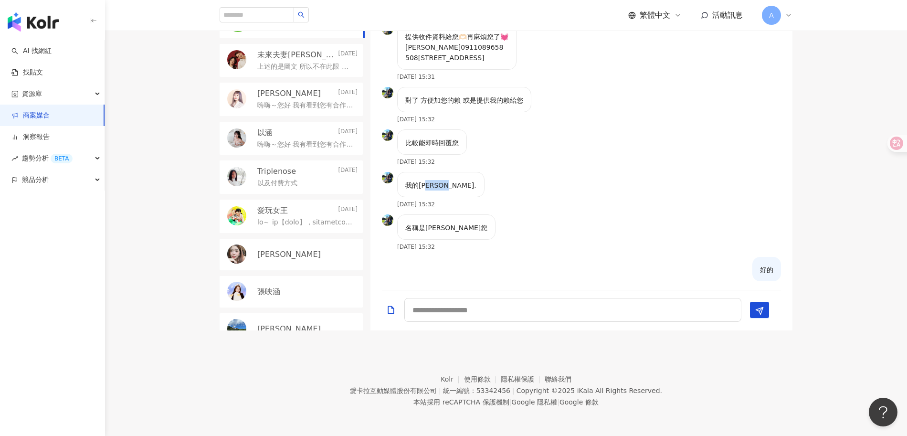
drag, startPoint x: 426, startPoint y: 174, endPoint x: 440, endPoint y: 173, distance: 13.9
click at [440, 173] on div "我的[PERSON_NAME]." at bounding box center [440, 184] width 87 height 25
copy p "gill."
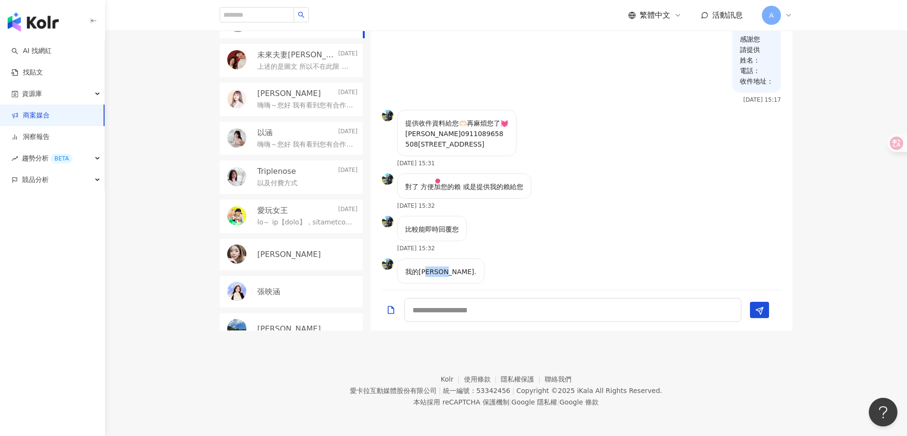
scroll to position [861, 0]
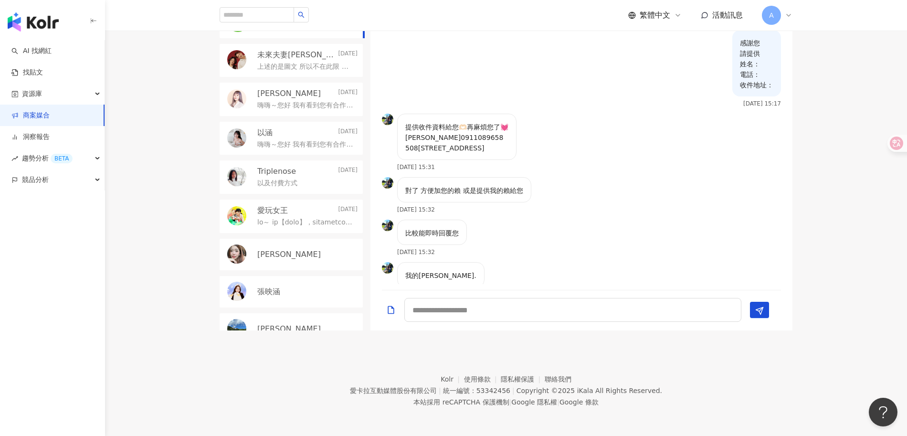
click at [520, 237] on div "比較能即時回覆您 2025/9/8 15:32" at bounding box center [582, 241] width 422 height 43
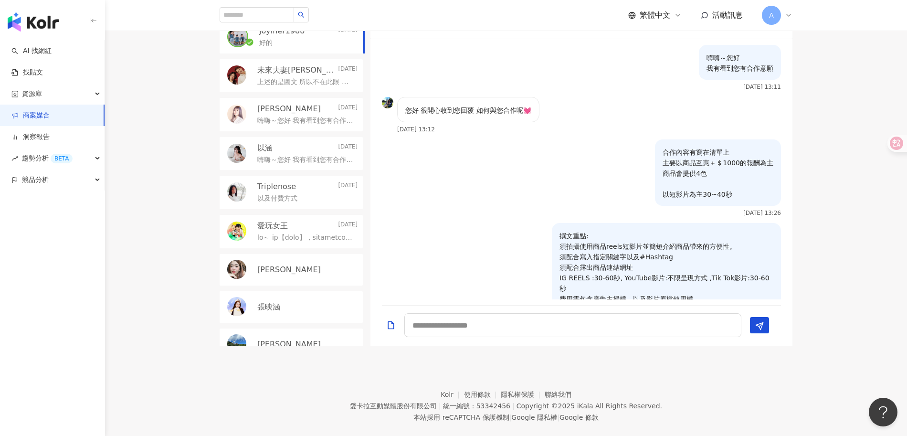
scroll to position [0, 0]
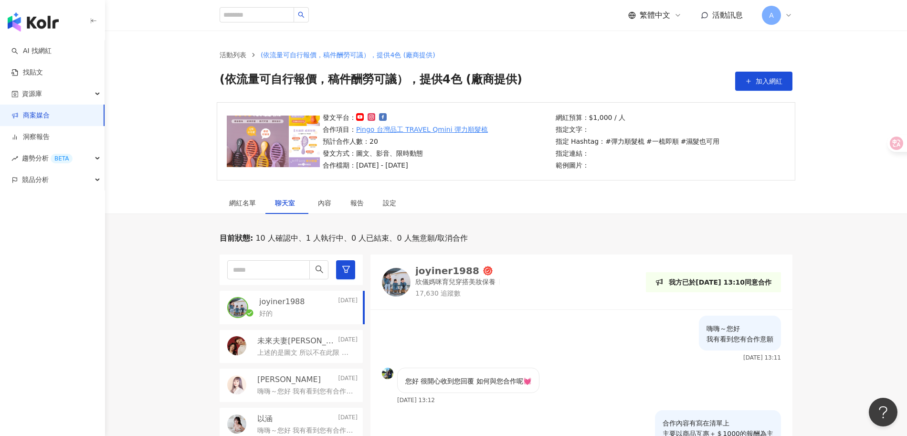
click at [452, 274] on div "joyiner1988" at bounding box center [447, 271] width 64 height 10
click at [559, 305] on div "joyiner1988 欣儀媽咪育兒穿搭美妝保養 17,630 追蹤數 我方已於2025/9/5 13:10同意合作" at bounding box center [582, 282] width 422 height 55
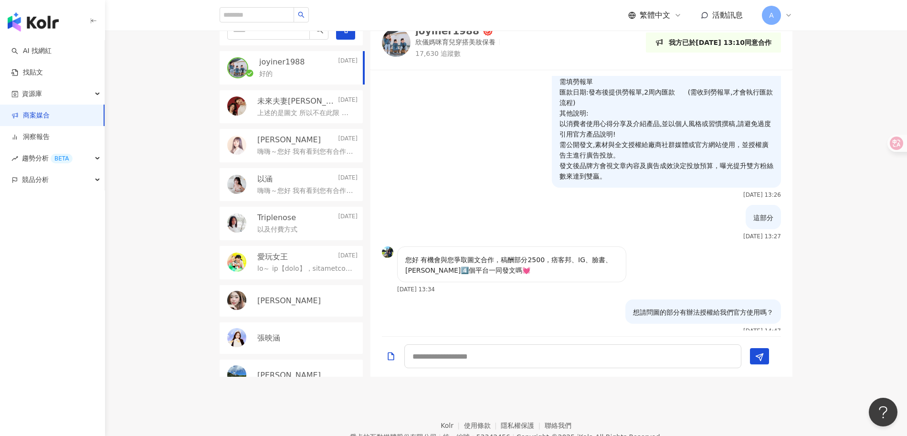
scroll to position [321, 0]
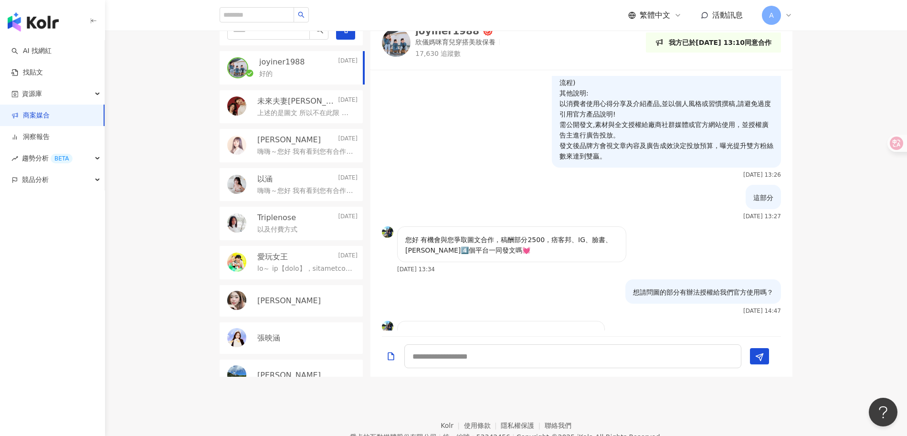
click at [501, 234] on p "您好 有機會與您爭取圖文合作，稿酬部分2500，痞客邦、IG、臉書、[PERSON_NAME]4️⃣個平台一同發文嗎💓" at bounding box center [511, 244] width 213 height 21
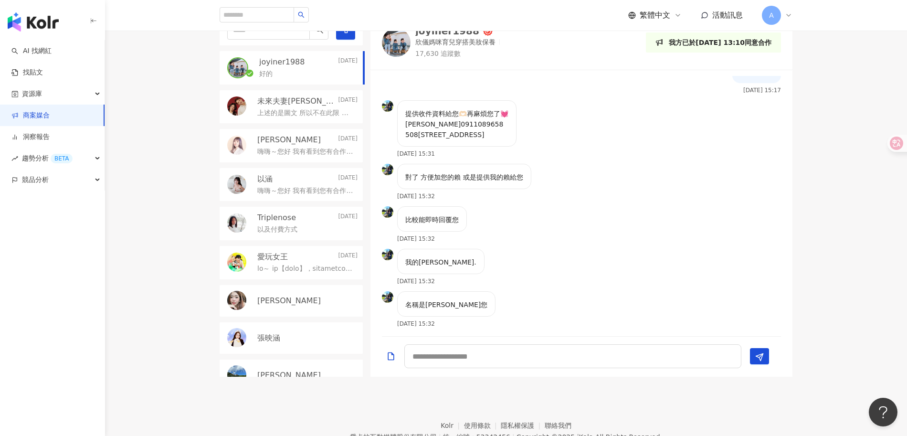
scroll to position [915, 0]
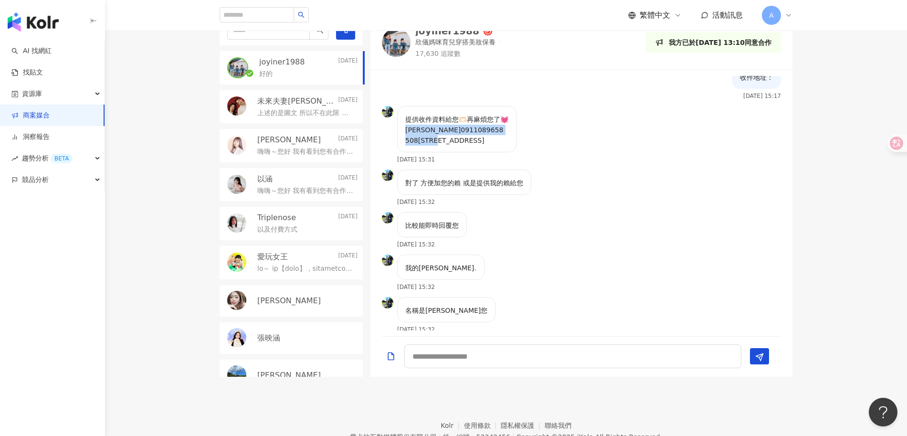
drag, startPoint x: 405, startPoint y: 117, endPoint x: 513, endPoint y: 128, distance: 108.0
click at [513, 128] on div "提供收件資料給您🫶🏻再麻煩您了💓 [PERSON_NAME]0911089658 508[STREET_ADDRESS]" at bounding box center [456, 129] width 119 height 46
copy p "0911089658 508彰化縣和美鎮彰草路二段680號"
click at [576, 320] on div "名稱是陳欣儀 謝謝您 2025/9/8 15:32" at bounding box center [582, 318] width 422 height 43
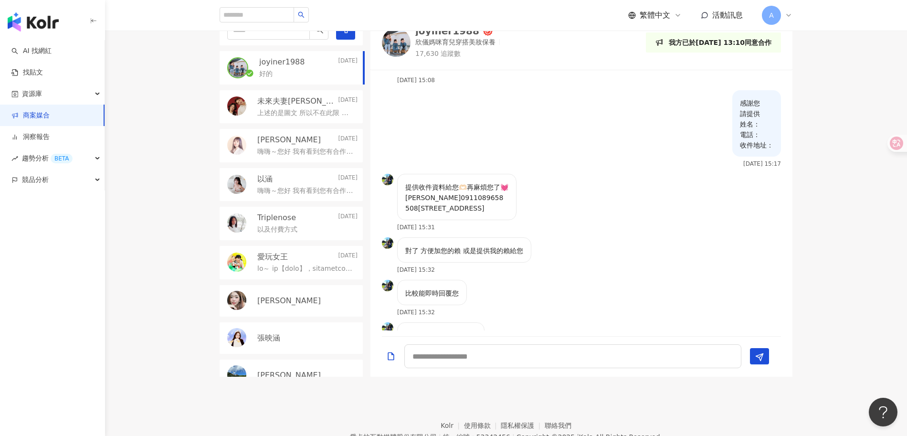
scroll to position [951, 0]
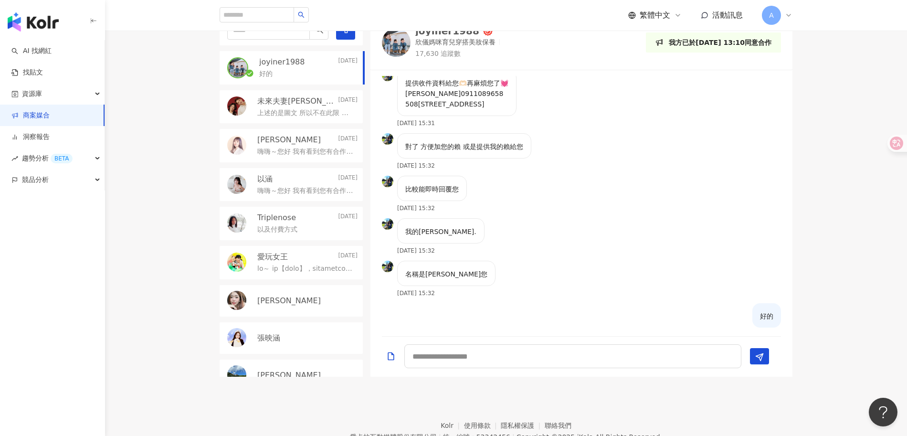
click at [320, 104] on p "未來夫妻[PERSON_NAME] & [PERSON_NAME]" at bounding box center [296, 101] width 79 height 11
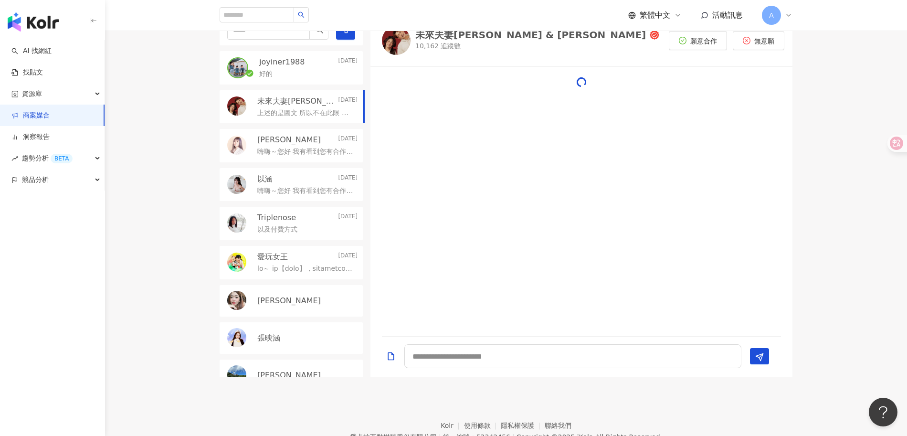
scroll to position [276, 0]
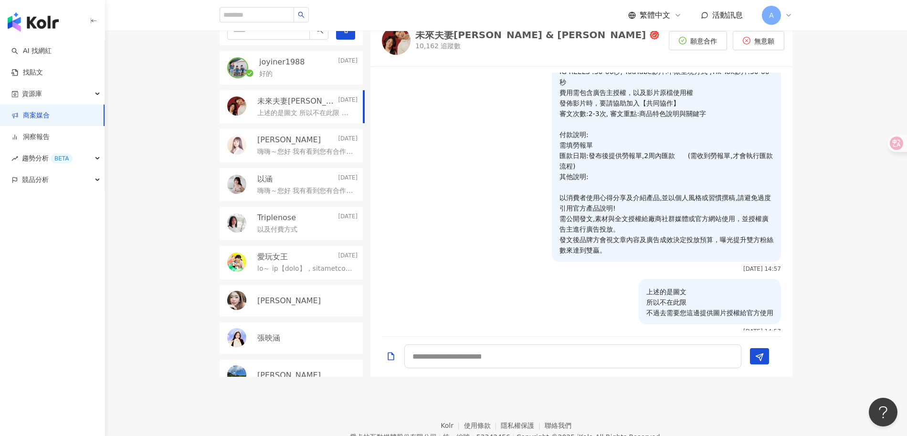
click at [320, 71] on div "好的" at bounding box center [308, 72] width 98 height 11
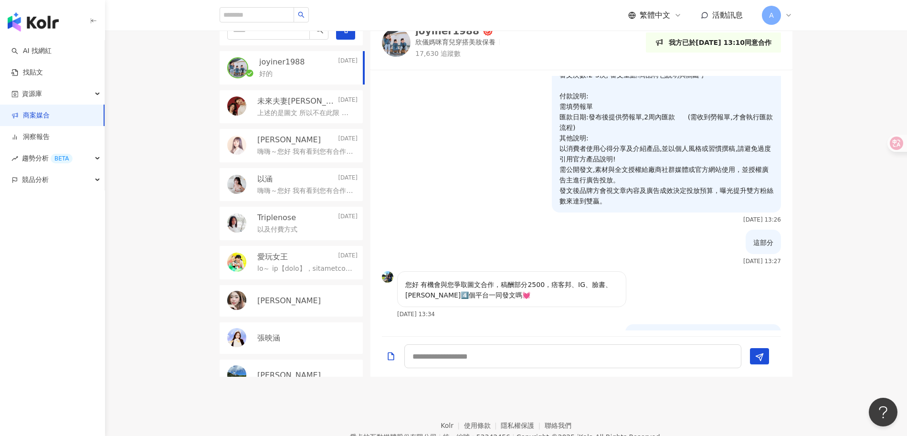
scroll to position [951, 0]
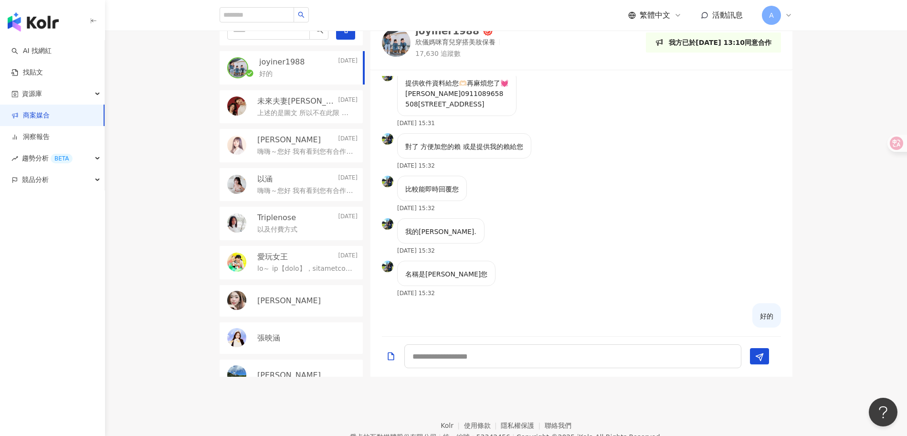
click at [658, 236] on div "我的賴 gill. 2025/9/8 15:32" at bounding box center [582, 239] width 422 height 43
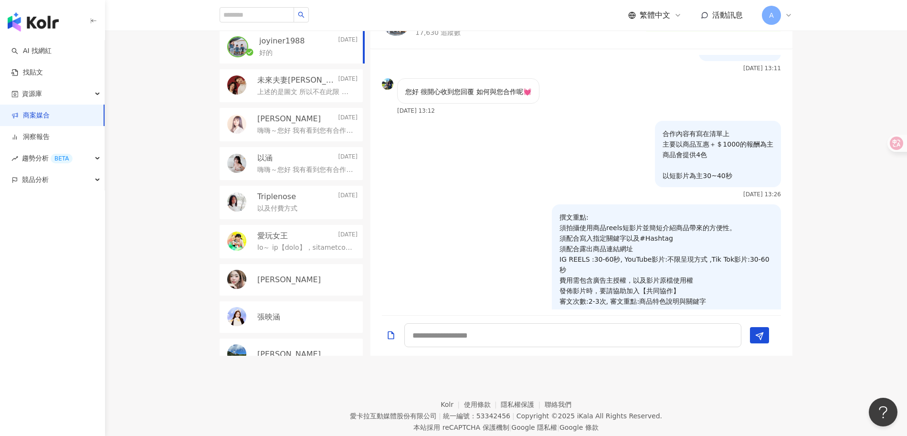
scroll to position [5, 0]
